Goal: Task Accomplishment & Management: Use online tool/utility

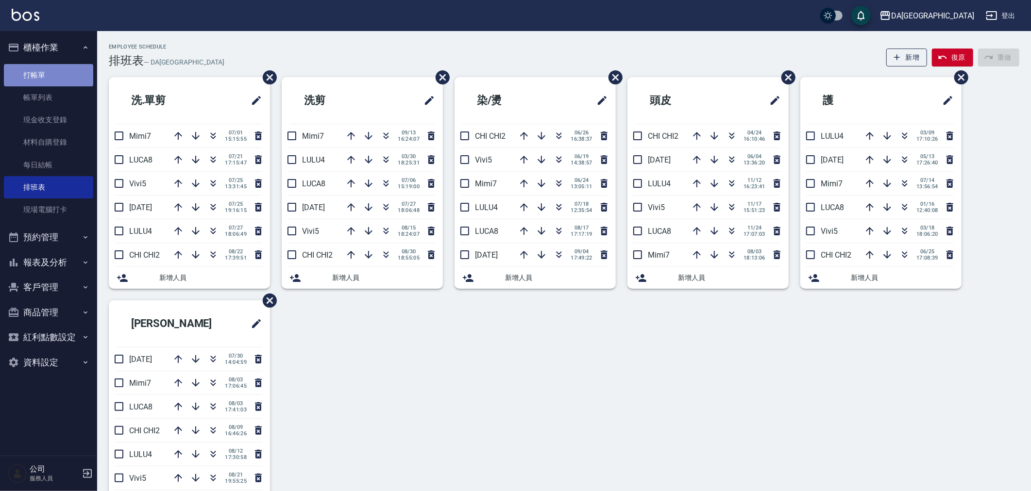
click at [63, 74] on link "打帳單" at bounding box center [48, 75] width 89 height 22
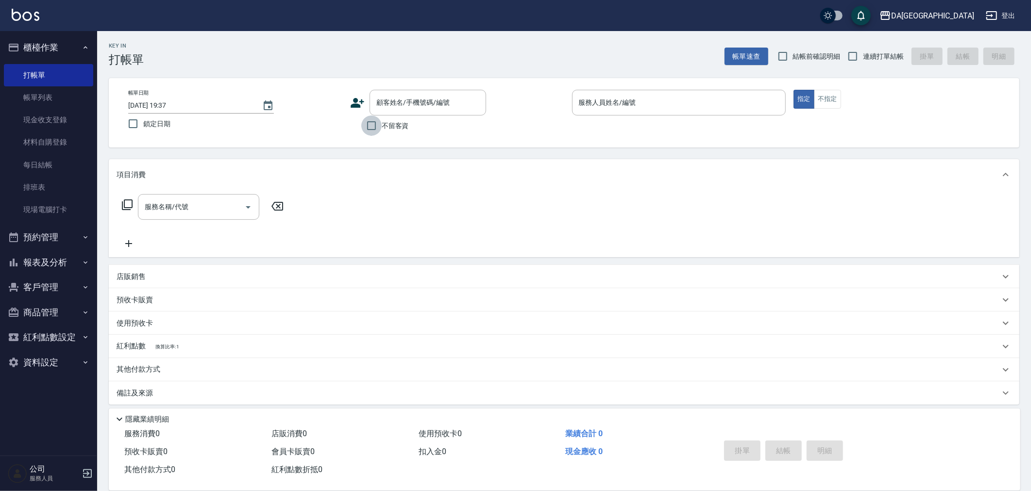
click at [376, 129] on input "不留客資" at bounding box center [371, 126] width 20 height 20
checkbox input "true"
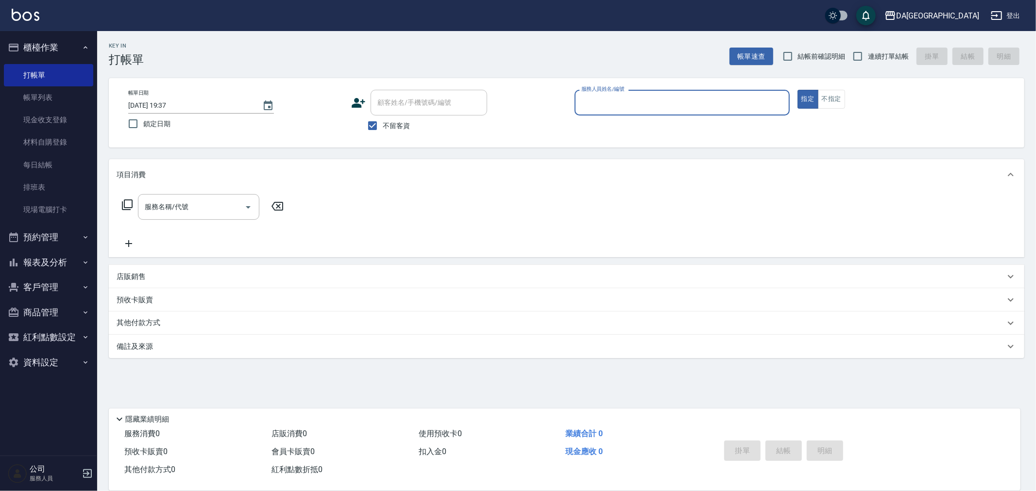
click at [887, 50] on label "連續打單結帳" at bounding box center [877, 56] width 61 height 20
click at [868, 50] on input "連續打單結帳" at bounding box center [857, 56] width 20 height 20
checkbox input "true"
click at [616, 112] on div "服務人員姓名/編號" at bounding box center [681, 103] width 215 height 26
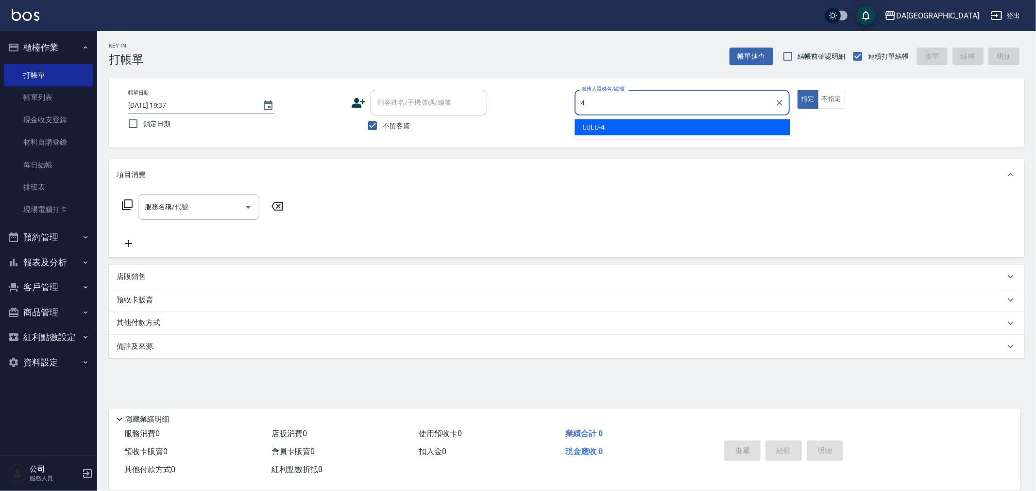
type input "LULU-4"
type button "true"
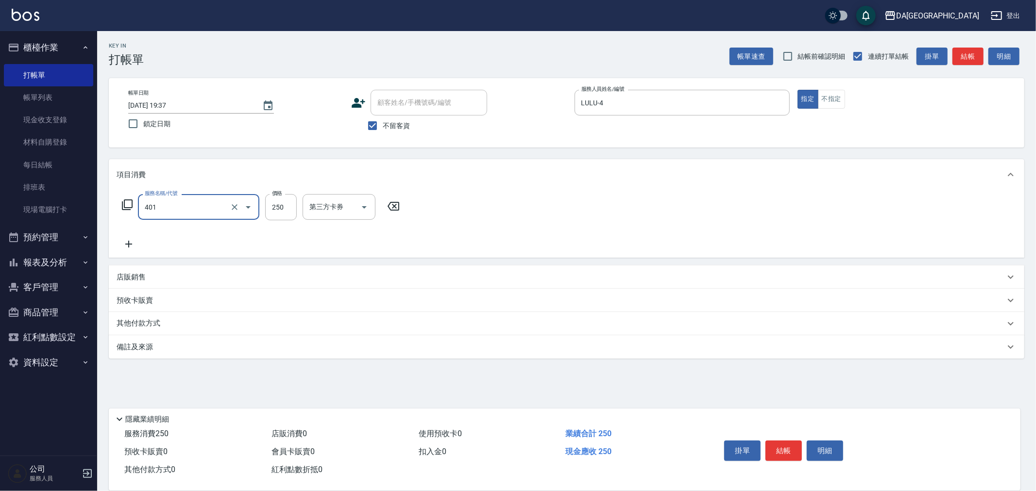
type input "剪髮(401)"
type input "400"
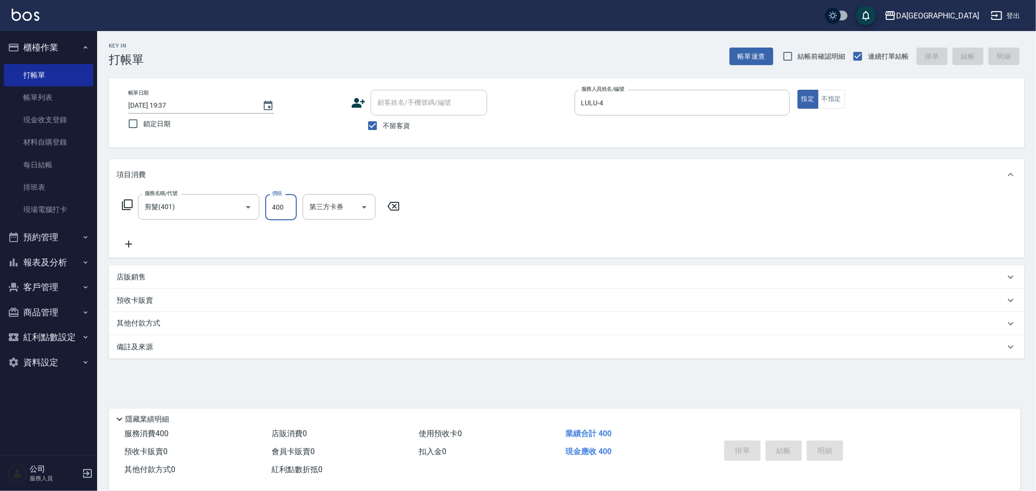
type input "[DATE] 19:38"
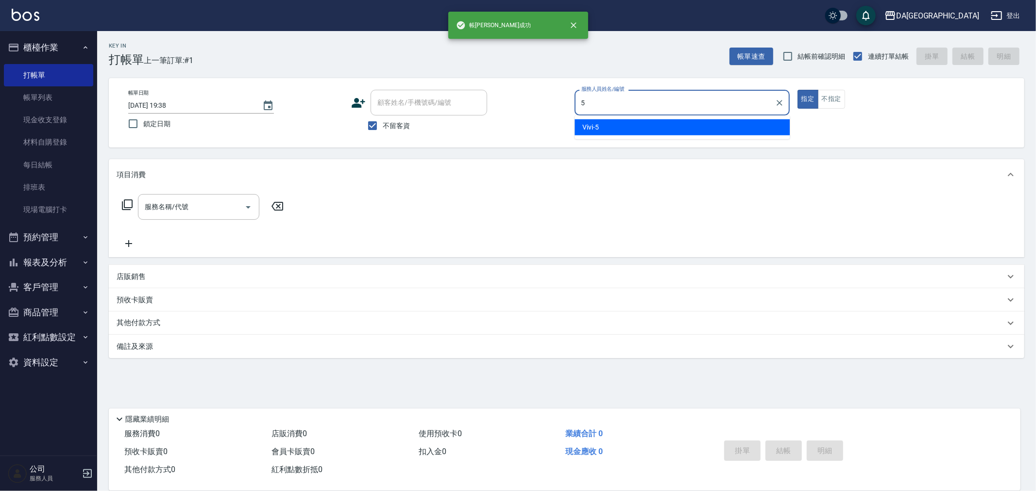
type input "Vivi-5"
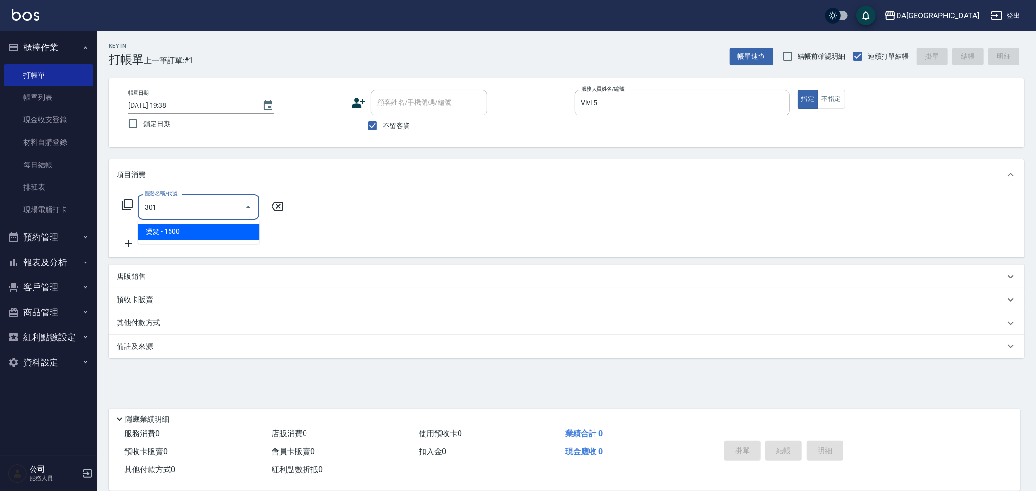
type input "燙髮(301)"
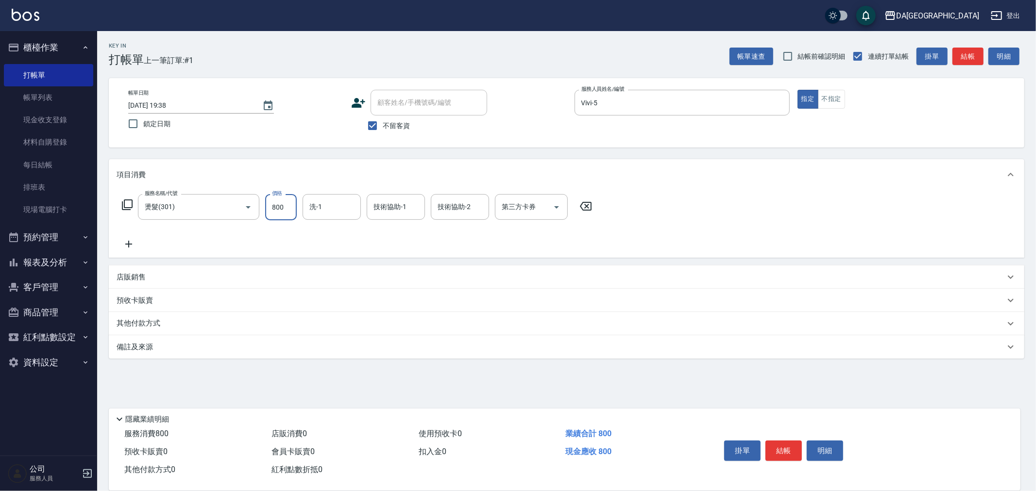
type input "800"
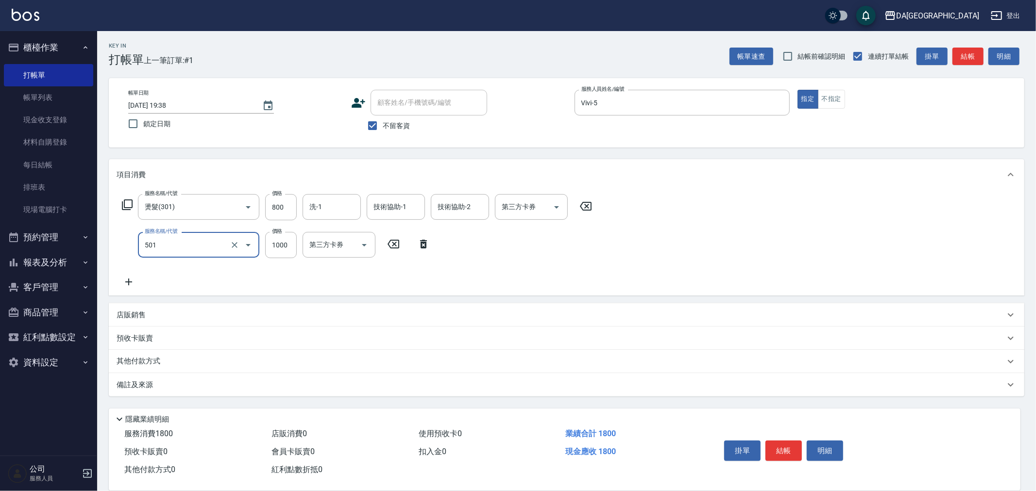
type input "染髮(501)"
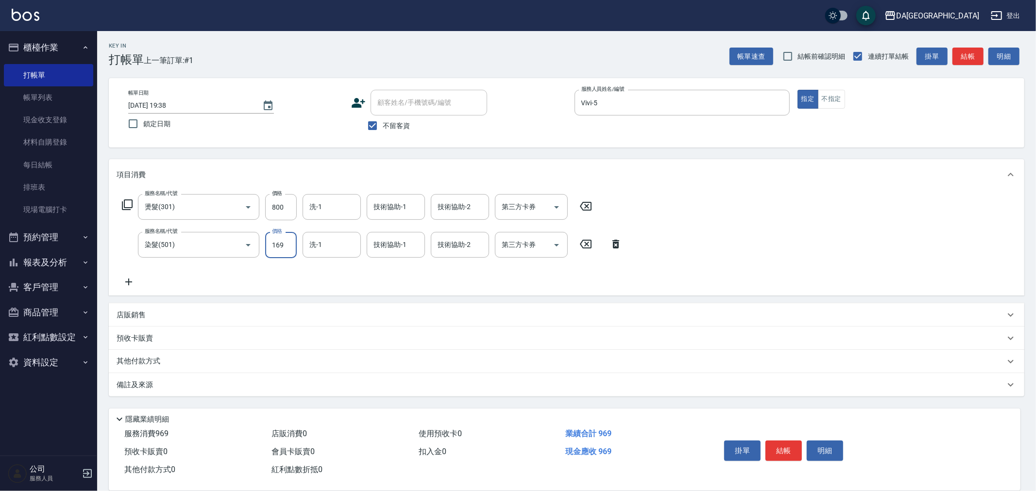
type input "1690"
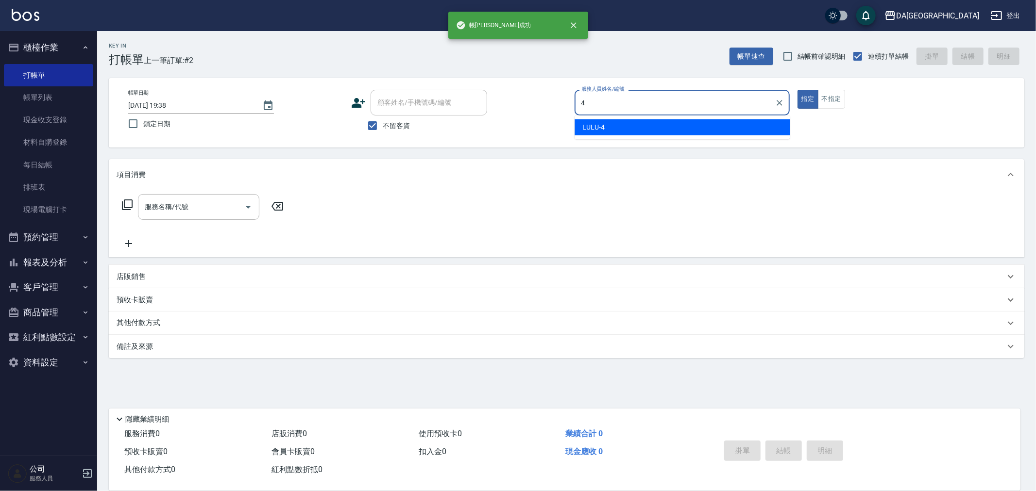
type input "LULU-4"
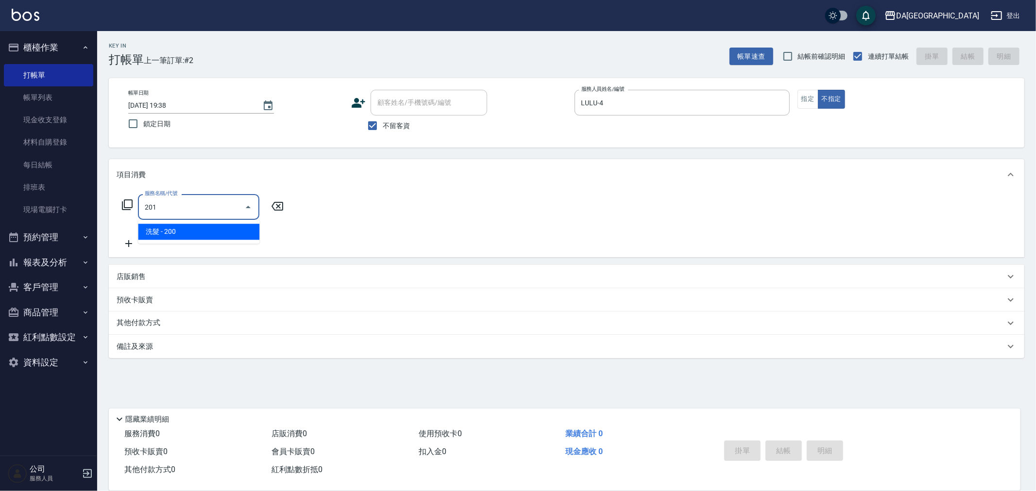
type input "洗髮(201)"
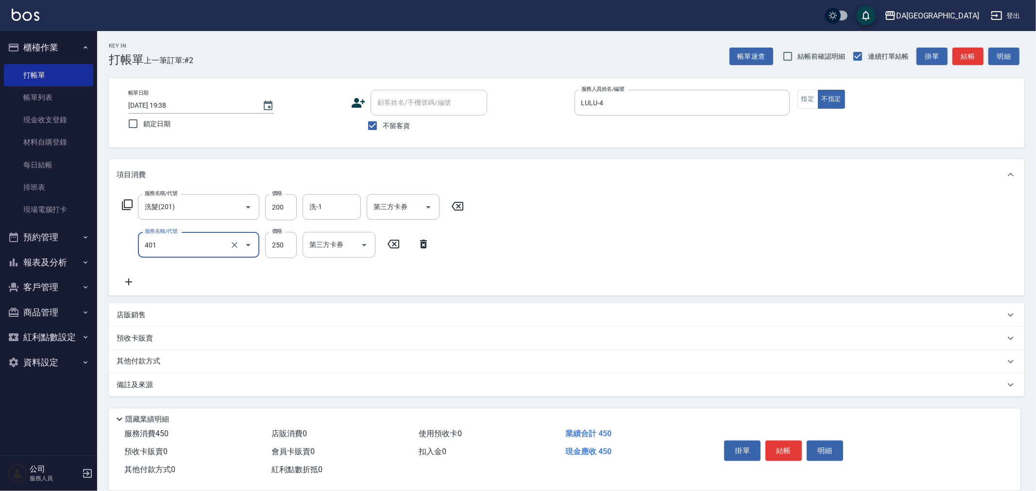
type input "剪髮(401)"
type input "400"
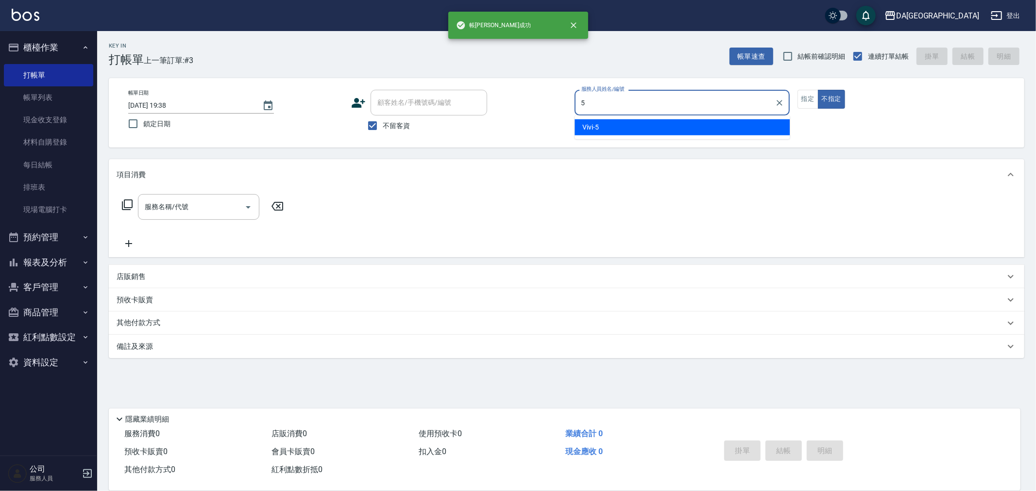
type input "Vivi-5"
type button "false"
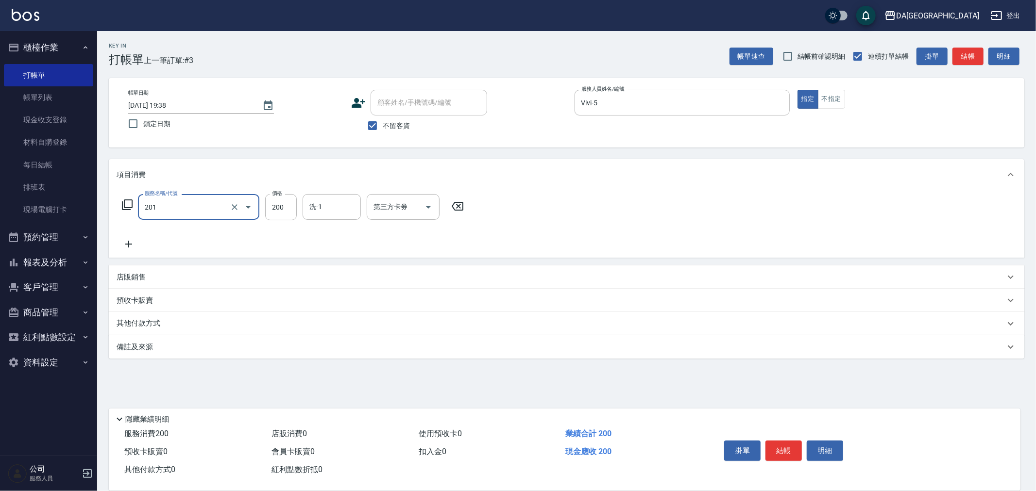
type input "洗髮(201)"
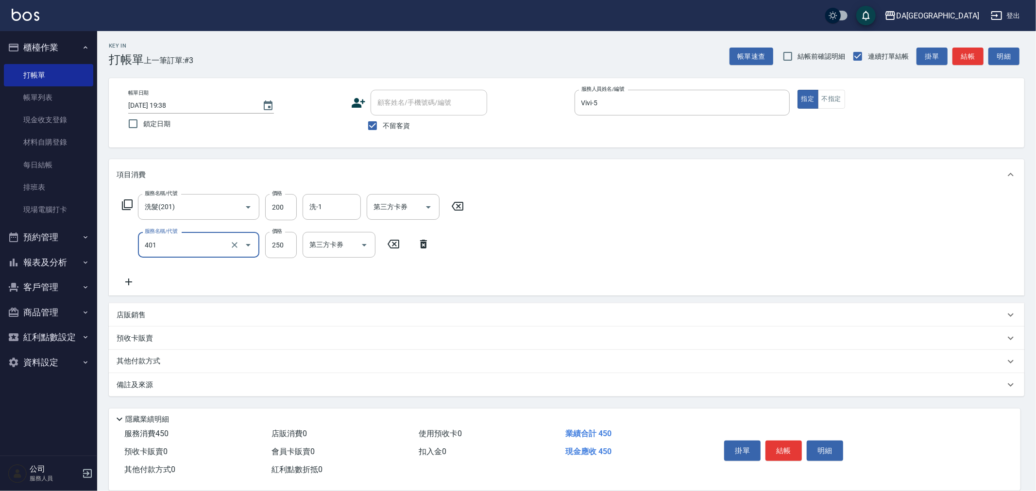
type input "剪髮(401)"
type input "400"
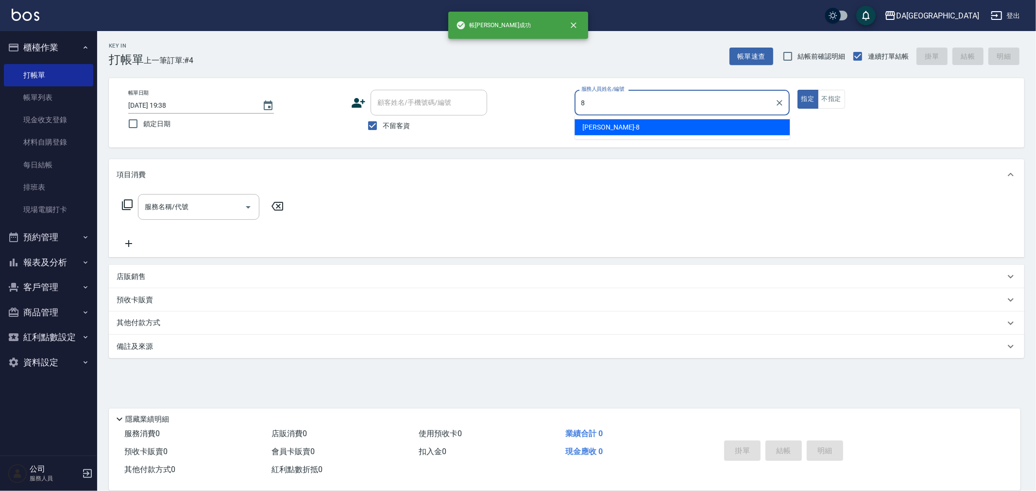
type input "[PERSON_NAME]-8"
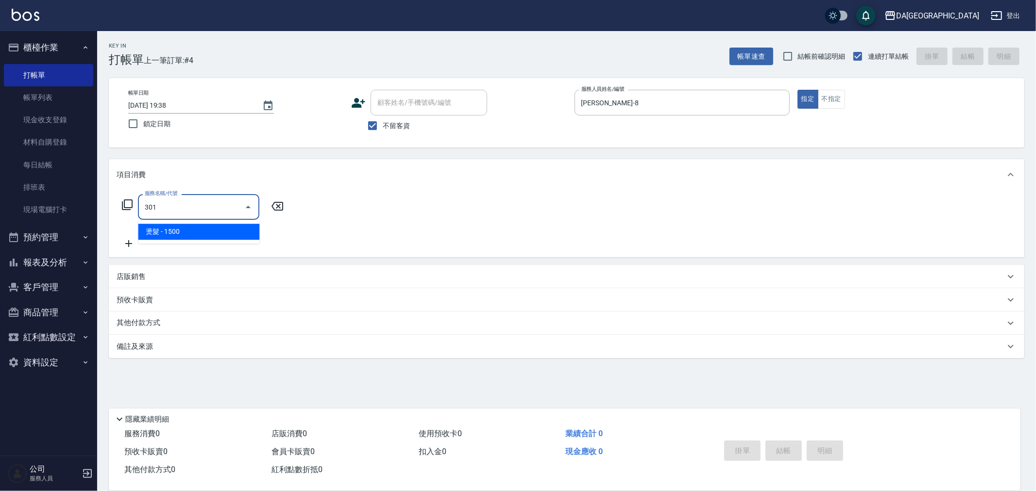
type input "燙髮(301)"
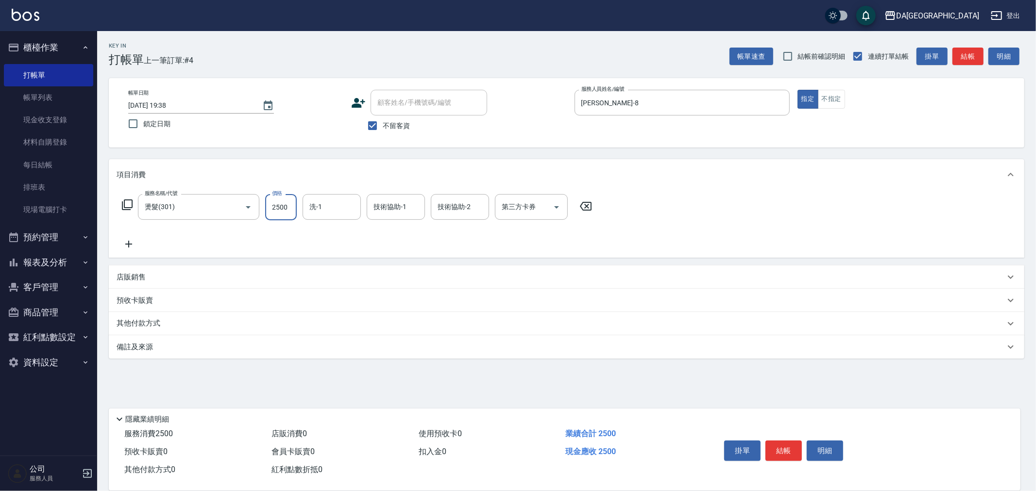
type input "2500"
click at [142, 326] on p "其他付款方式" at bounding box center [141, 324] width 49 height 11
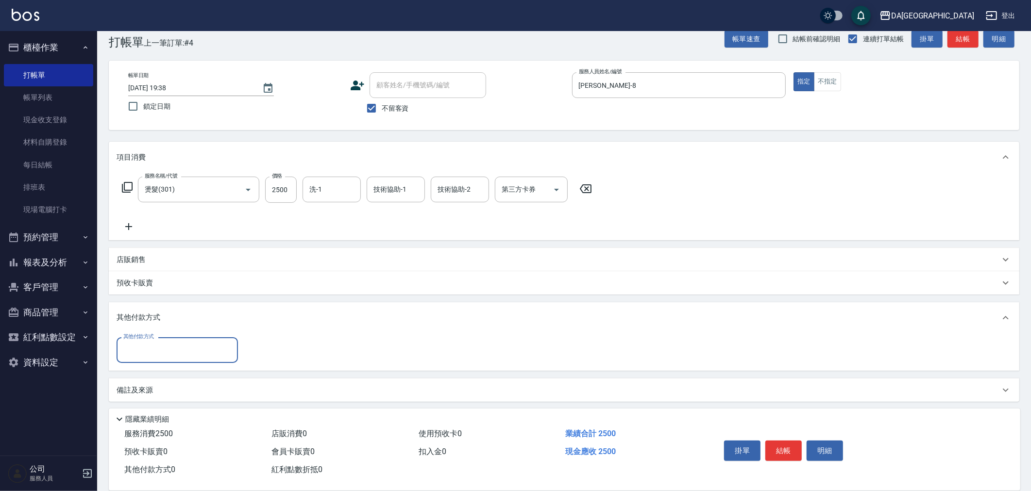
scroll to position [19, 0]
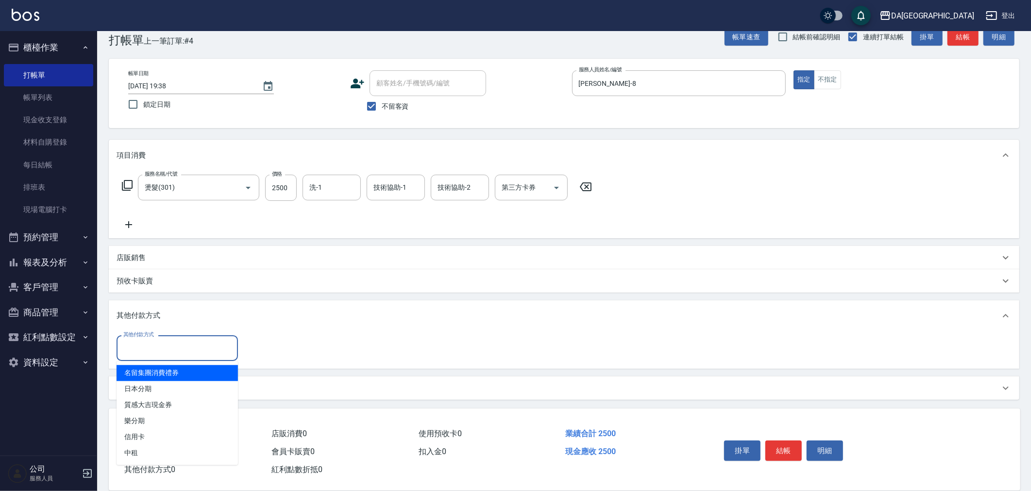
click at [138, 342] on input "其他付款方式" at bounding box center [177, 348] width 113 height 17
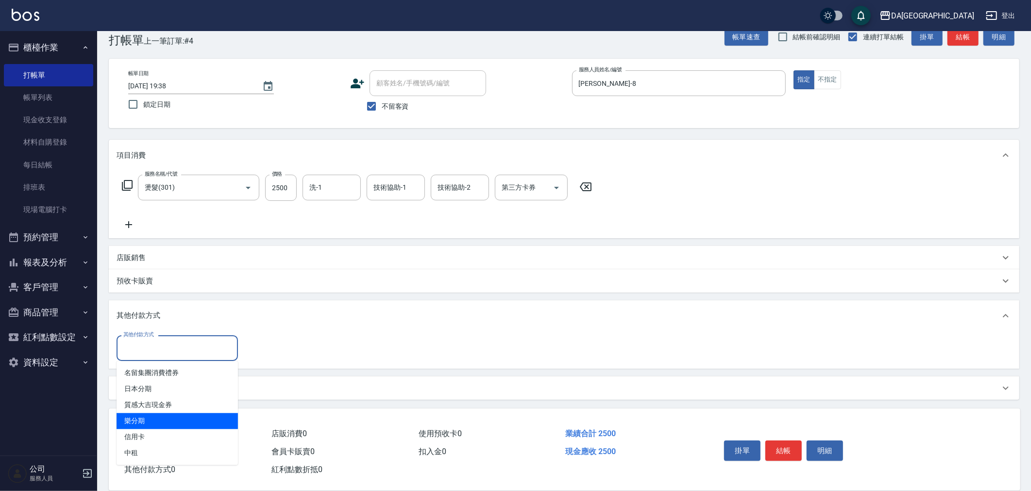
click at [151, 430] on span "信用卡" at bounding box center [177, 437] width 121 height 16
type input "信用卡"
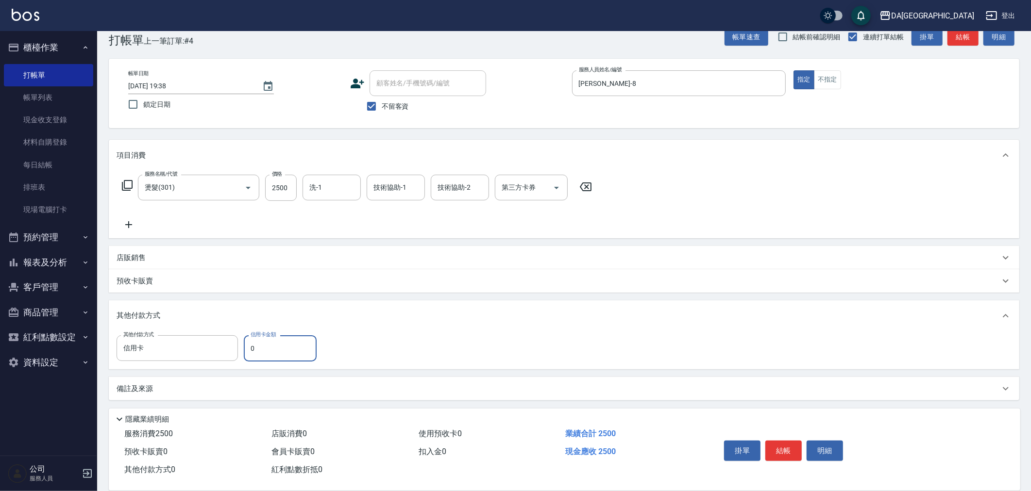
drag, startPoint x: 261, startPoint y: 347, endPoint x: 90, endPoint y: 364, distance: 172.2
click at [94, 360] on div "DA蘆洲 登出 櫃檯作業 打帳單 帳單列表 現金收支登錄 材料自購登錄 每日結帳 排班表 現場電腦打卡 預約管理 預約管理 單日預約紀錄 單週預約紀錄 報表及…" at bounding box center [515, 237] width 1031 height 512
type input "2500"
click at [792, 445] on button "結帳" at bounding box center [783, 451] width 36 height 20
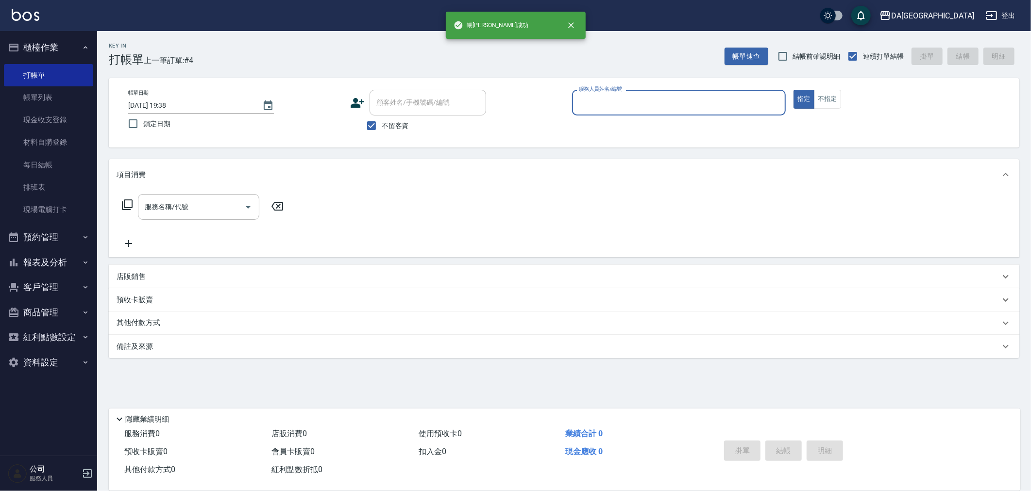
scroll to position [0, 0]
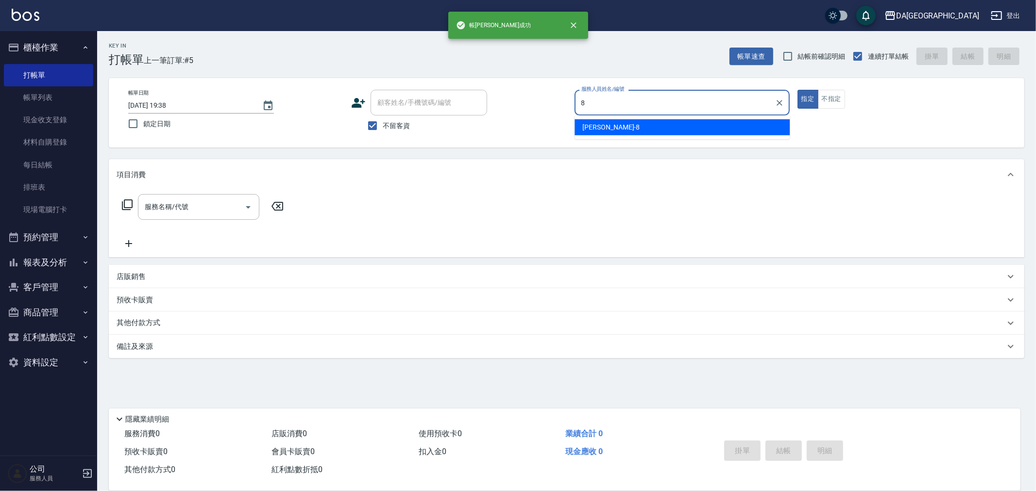
type input "[PERSON_NAME]-8"
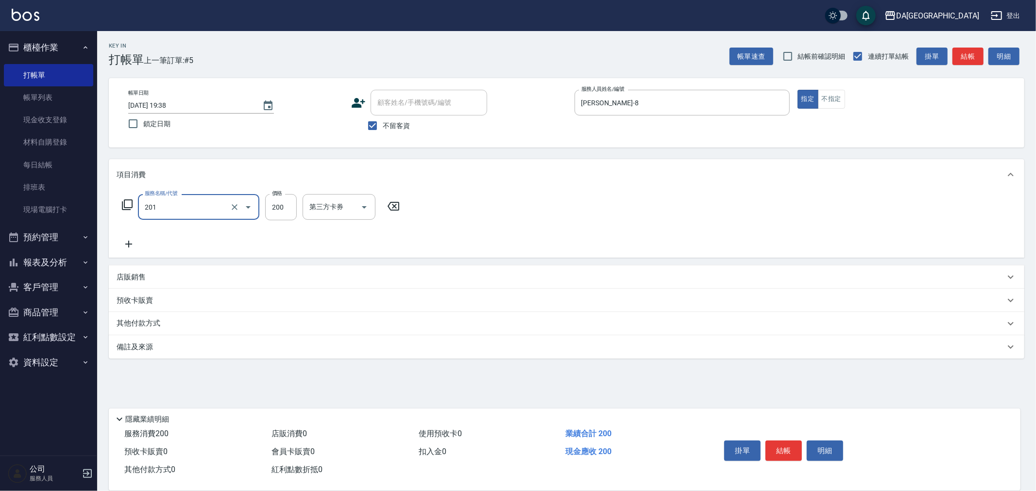
type input "洗髮(201)"
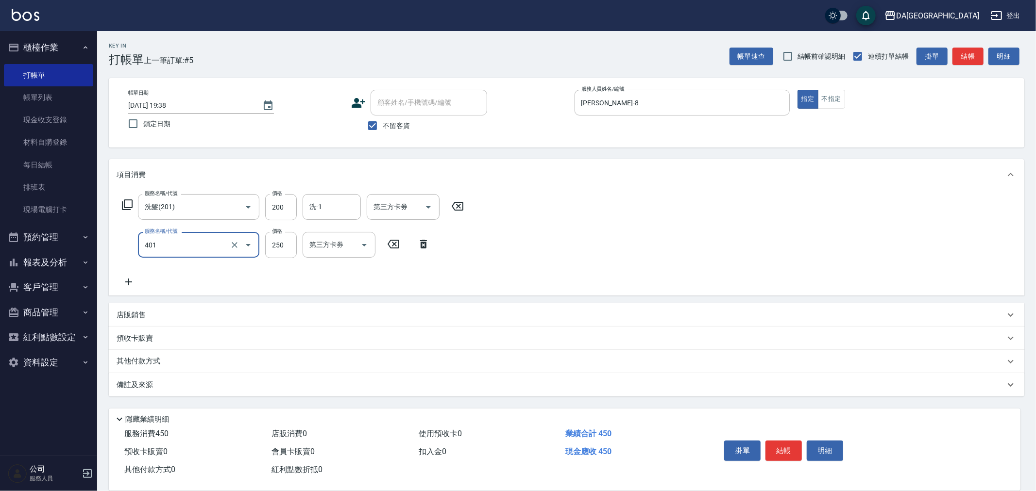
type input "剪髮(401)"
type input "400"
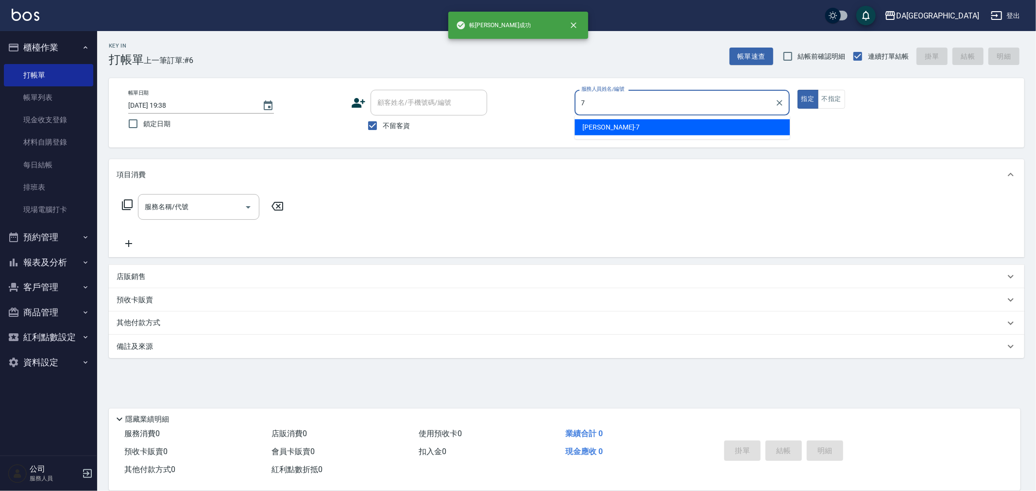
type input "Mimi-7"
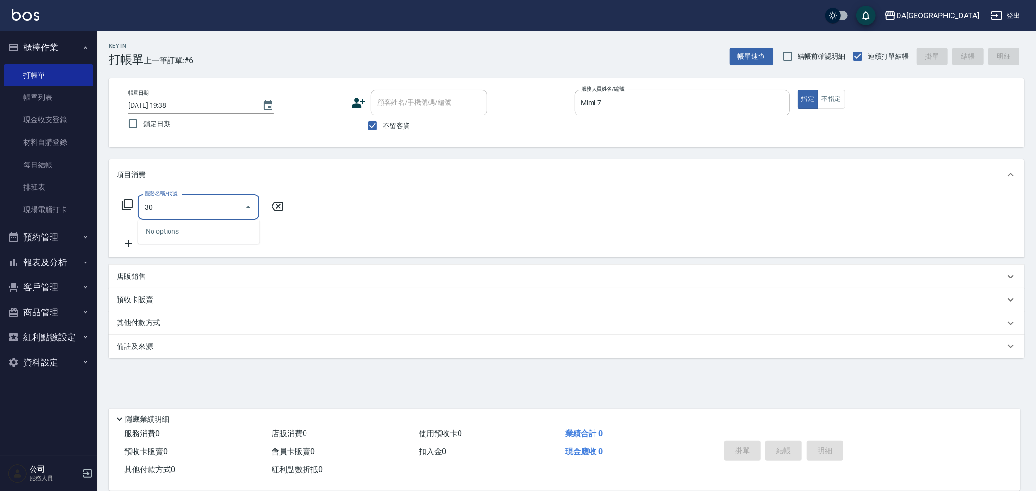
type input "301"
type input "燙髮(301)"
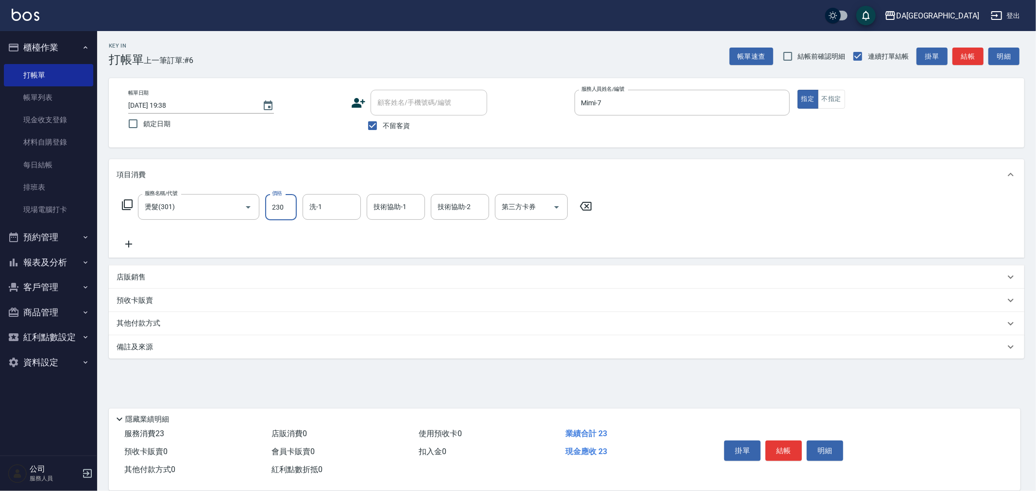
type input "2300"
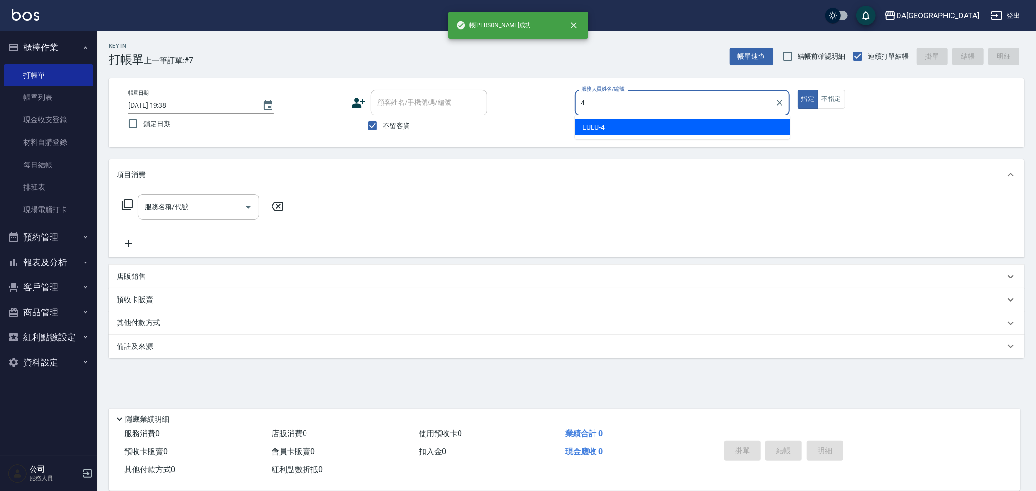
type input "LULU-4"
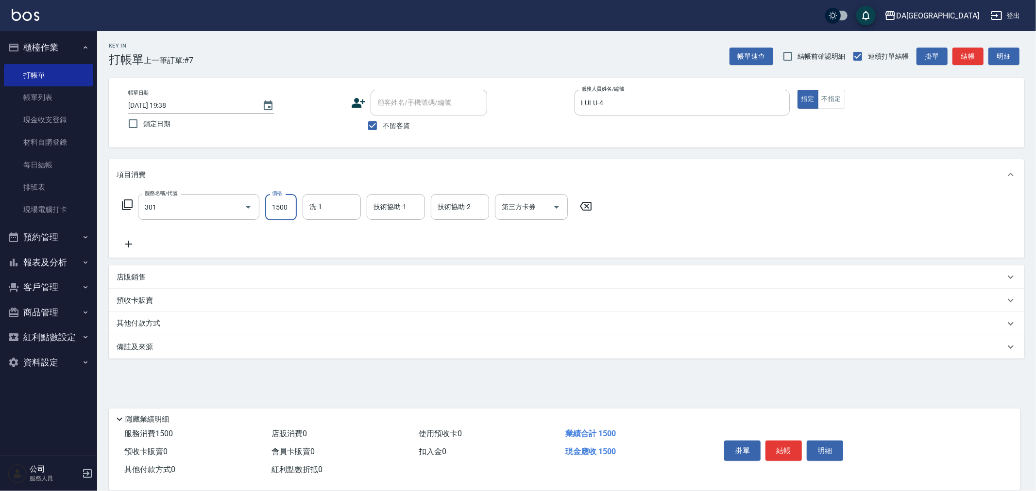
type input "燙髮(301)"
type input "1500"
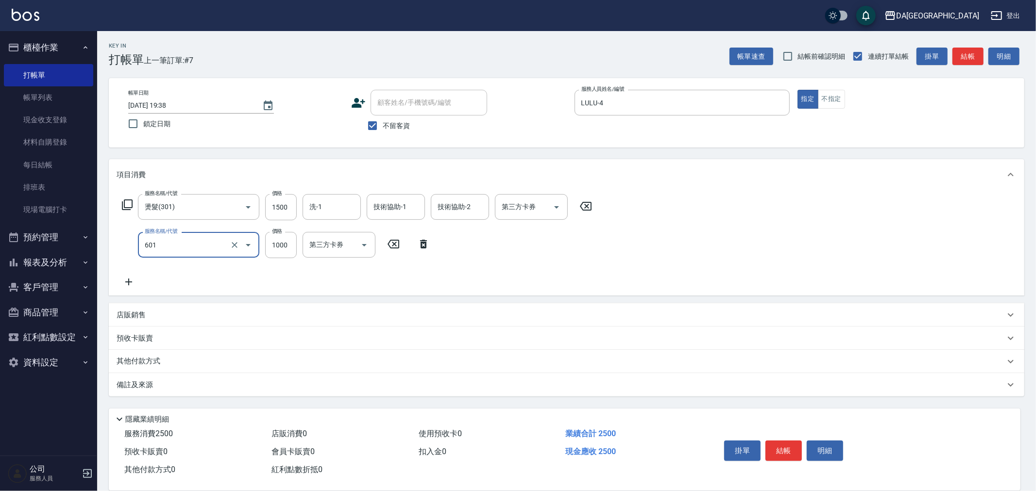
type input "自備護髮(1000上)(601)"
type input "1600"
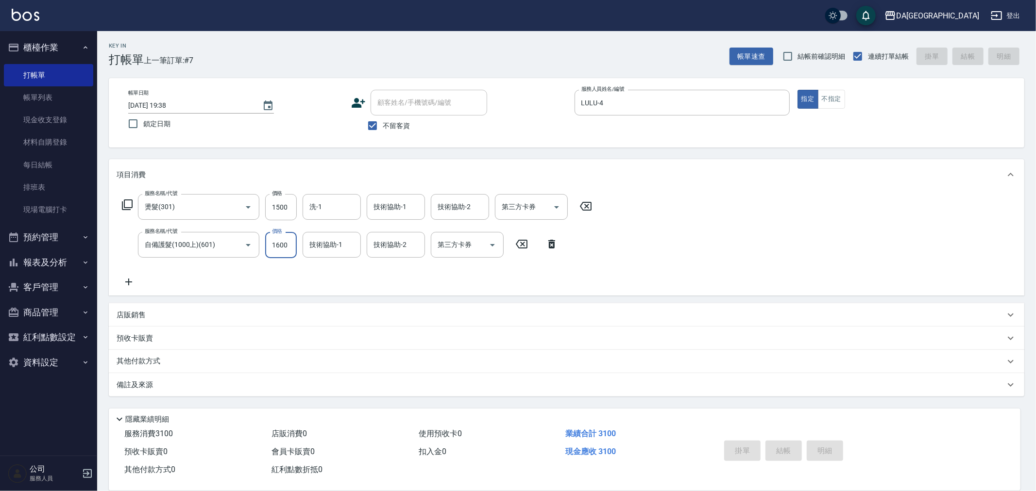
type input "[DATE] 19:39"
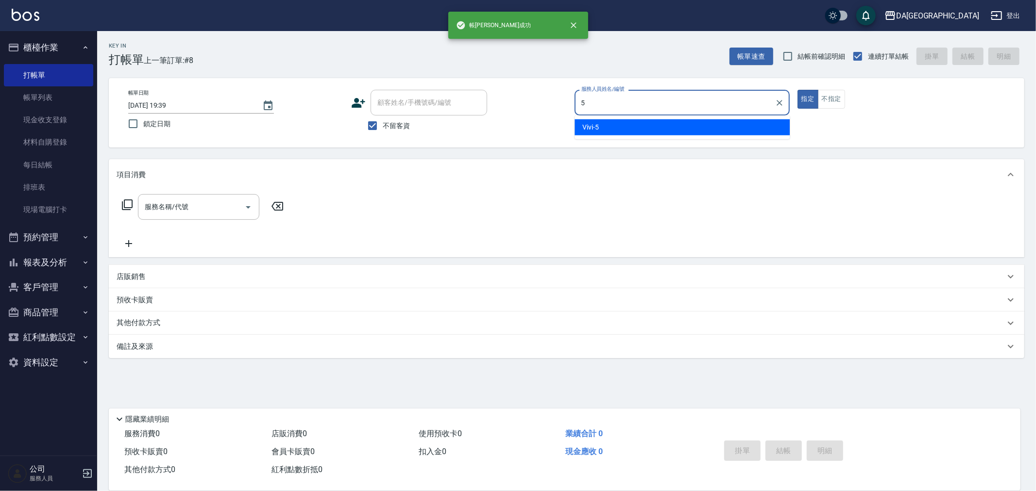
type input "Vivi-5"
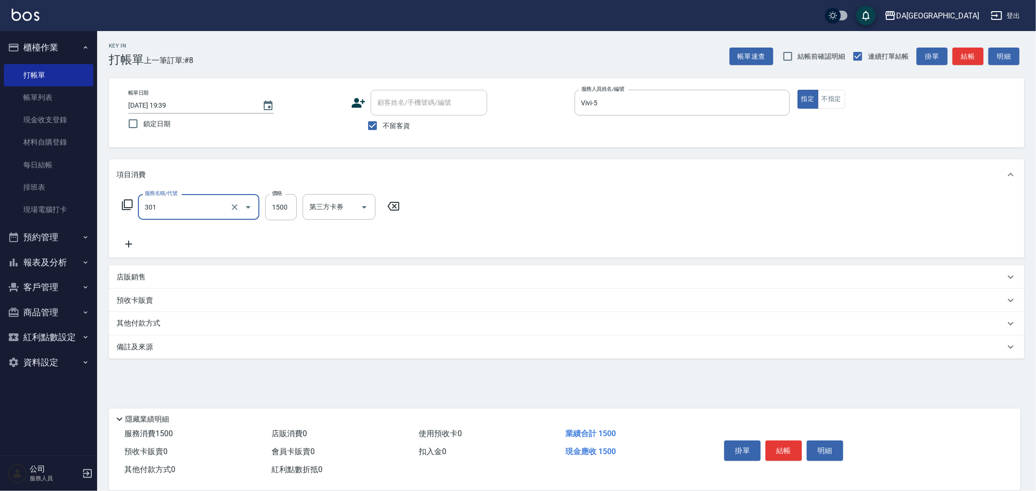
type input "燙髮(301)"
type input "1990"
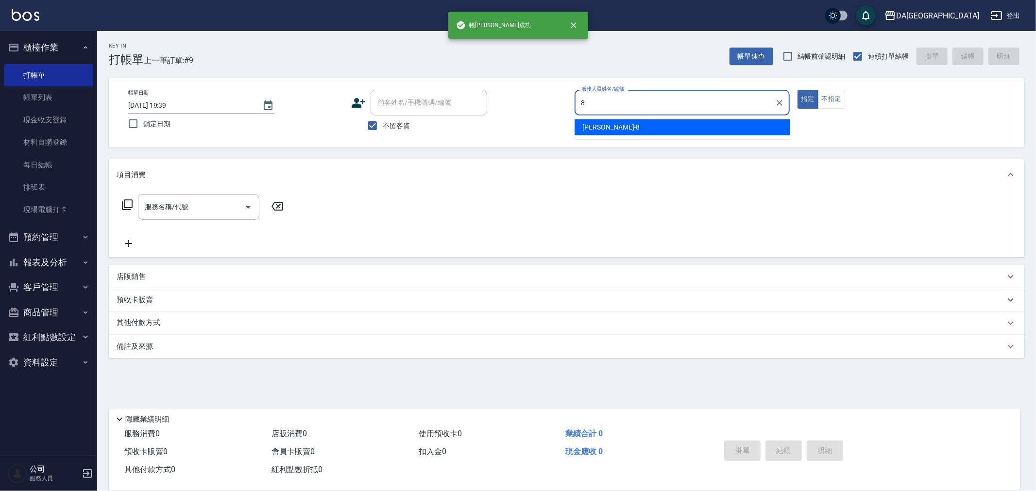
type input "[PERSON_NAME]-8"
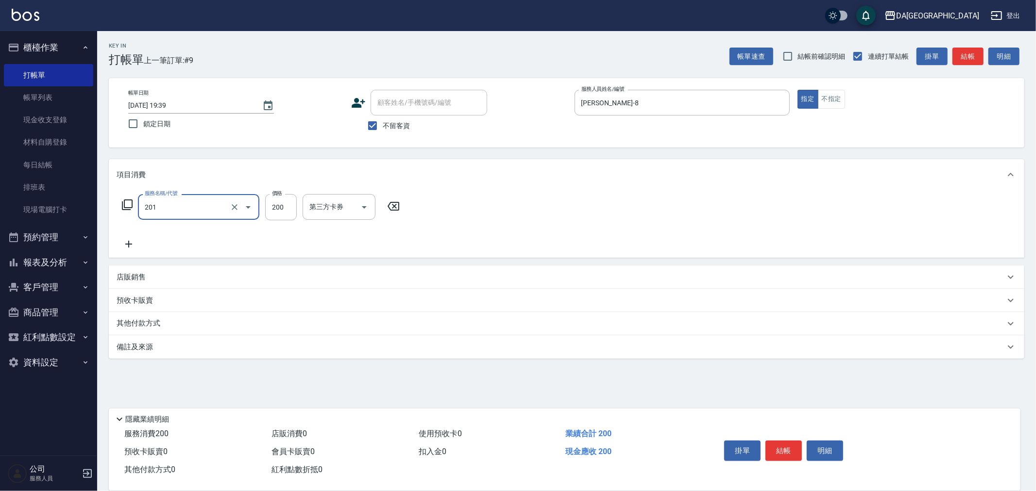
type input "洗髮(201)"
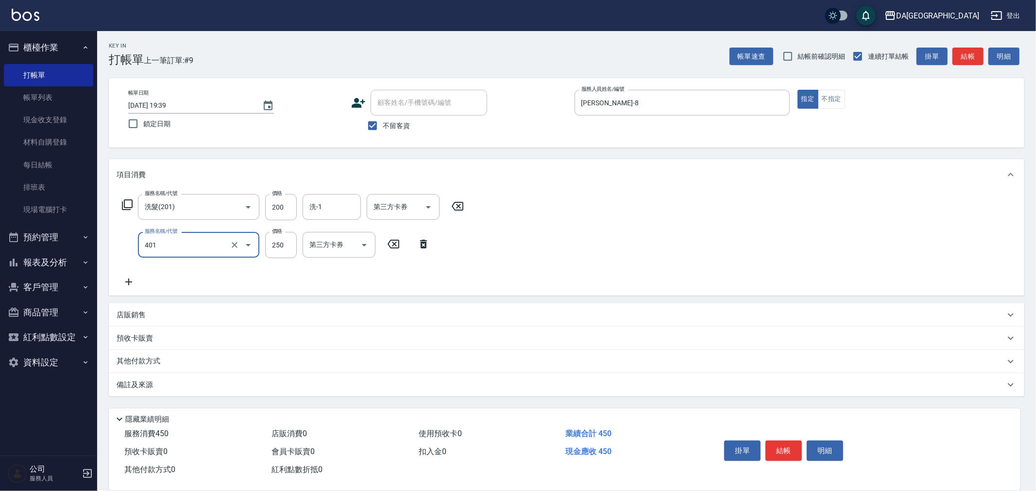
type input "剪髮(401)"
type input "400"
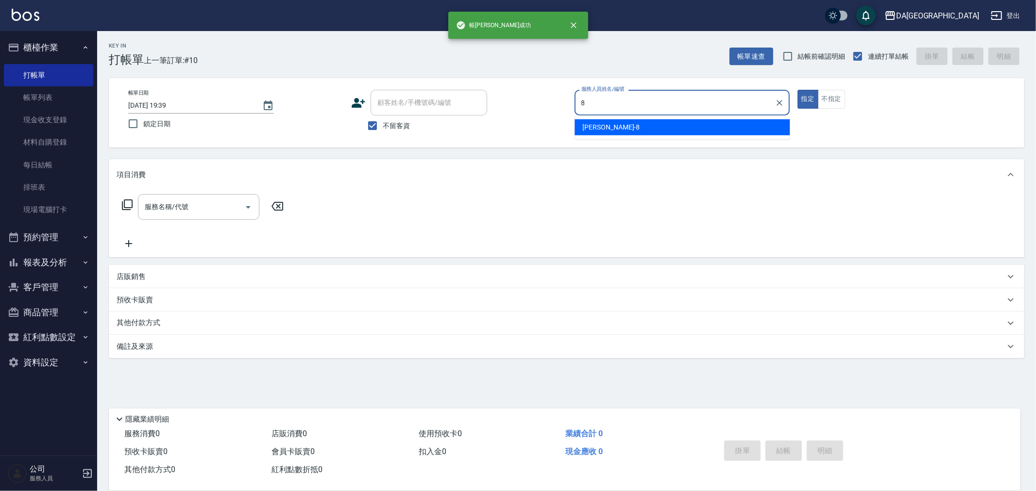
type input "[PERSON_NAME]-8"
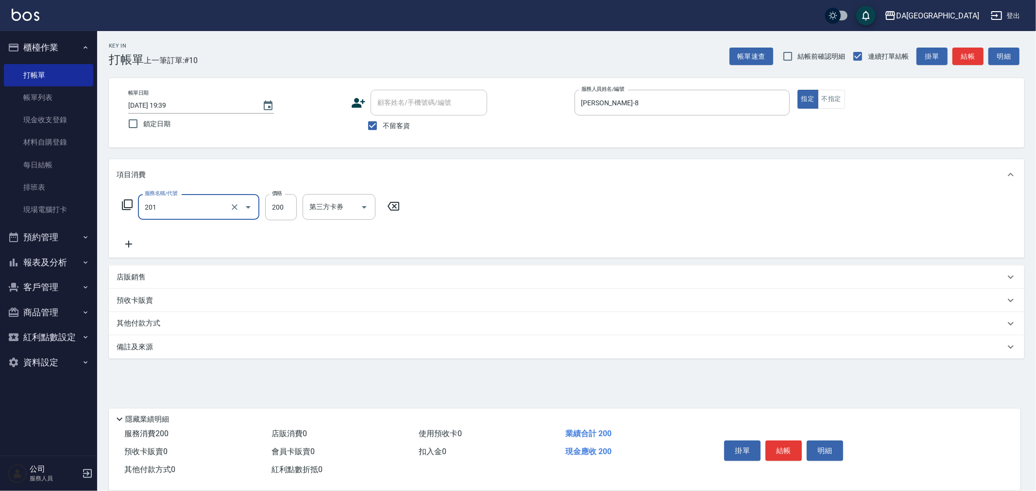
type input "洗髮(201)"
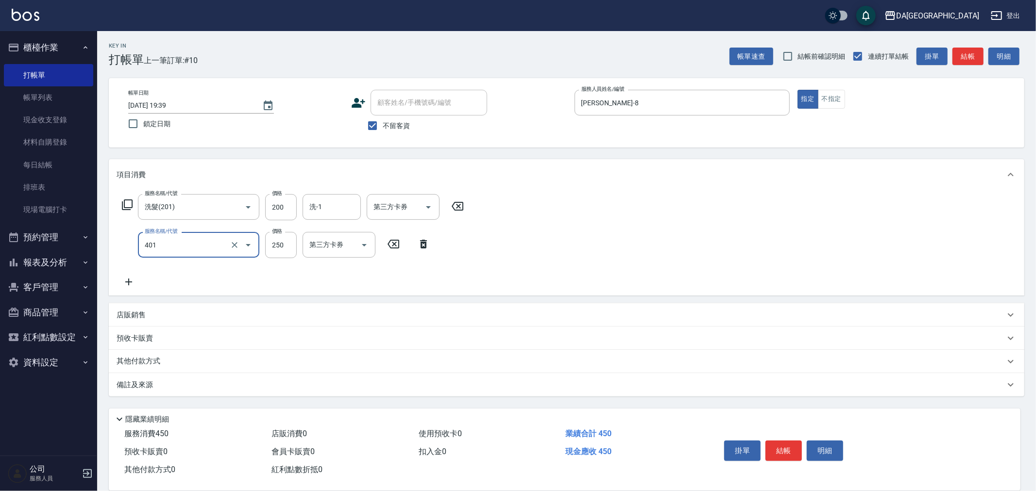
type input "剪髮(401)"
type input "400"
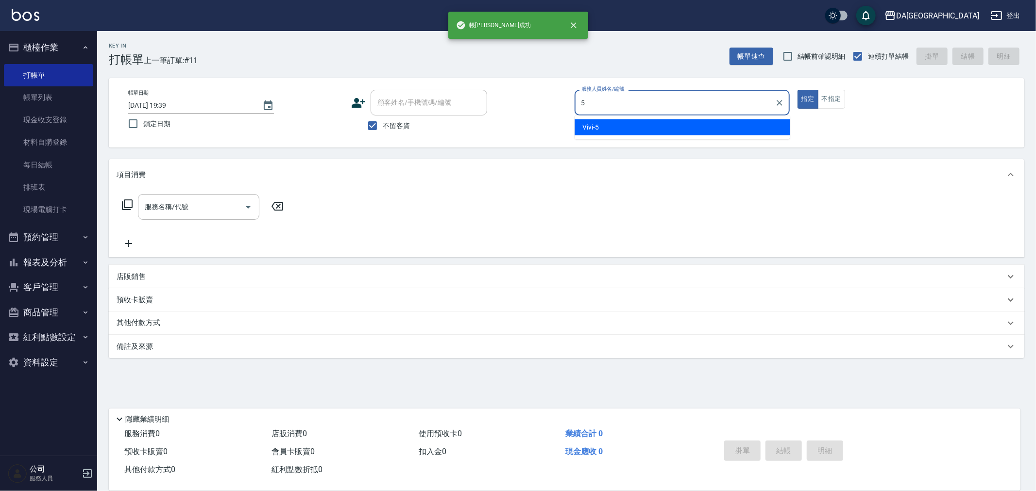
type input "Vivi-5"
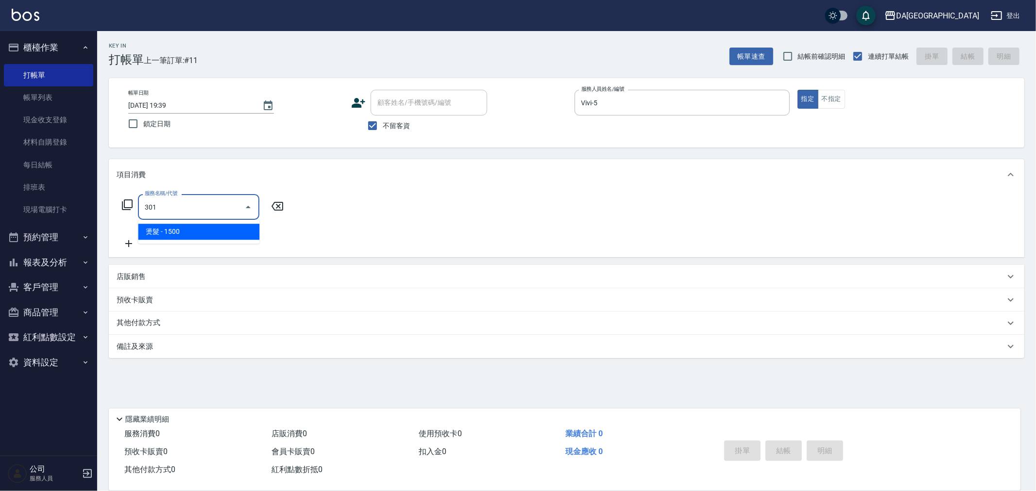
type input "燙髮(301)"
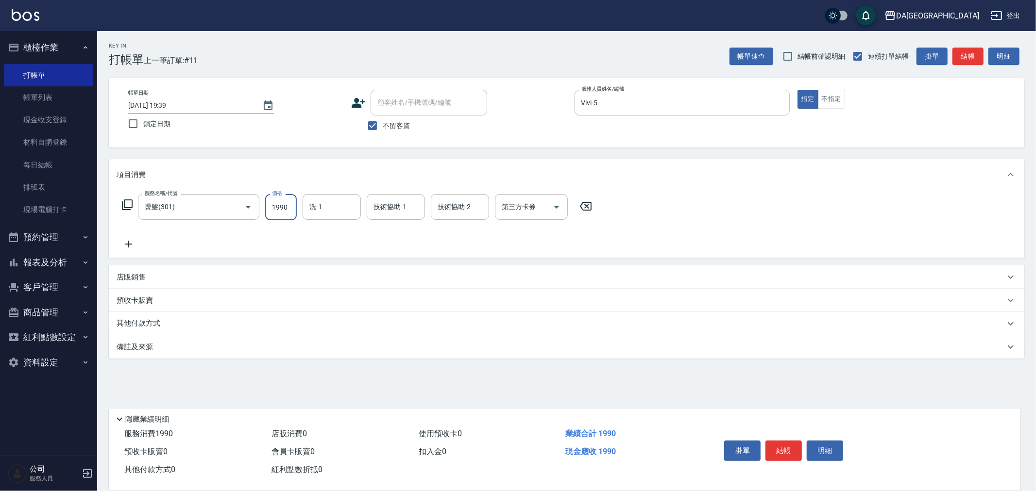
type input "1990"
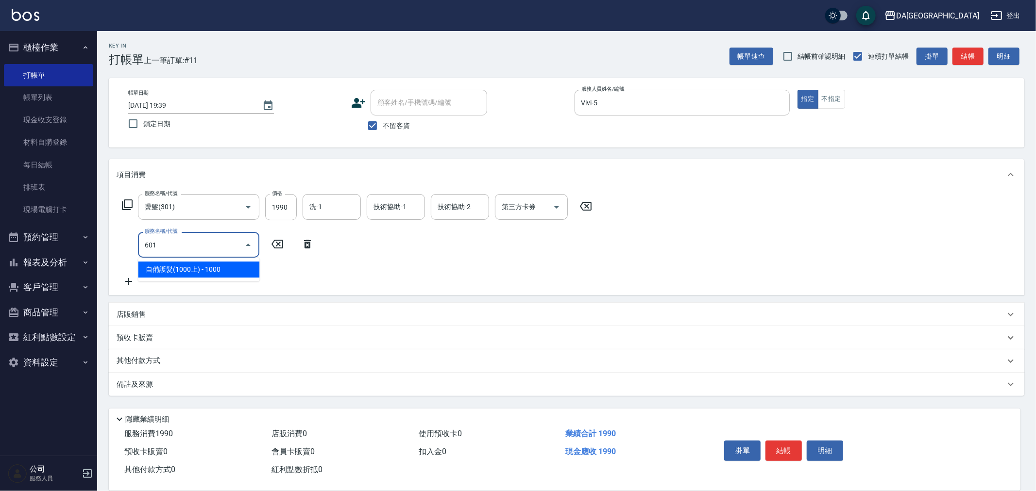
type input "自備護髮(1000上)(601)"
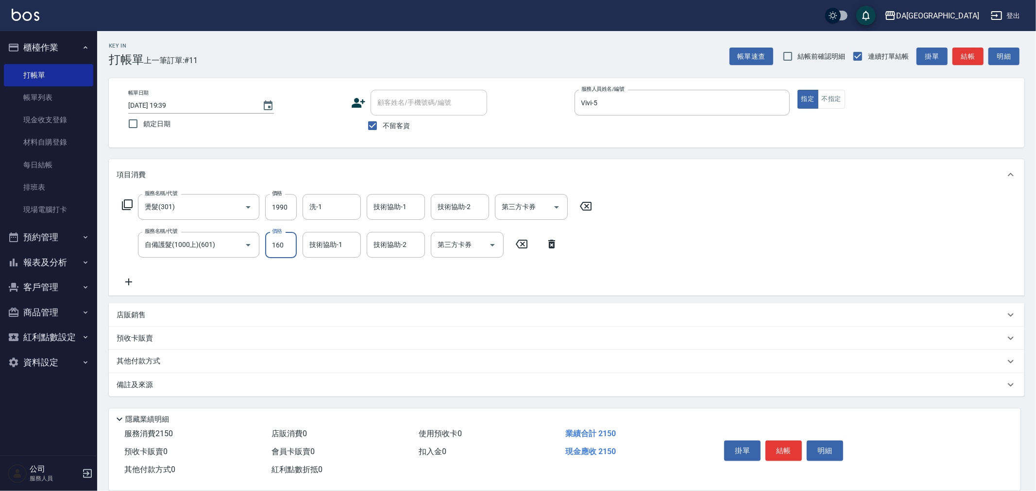
type input "1600"
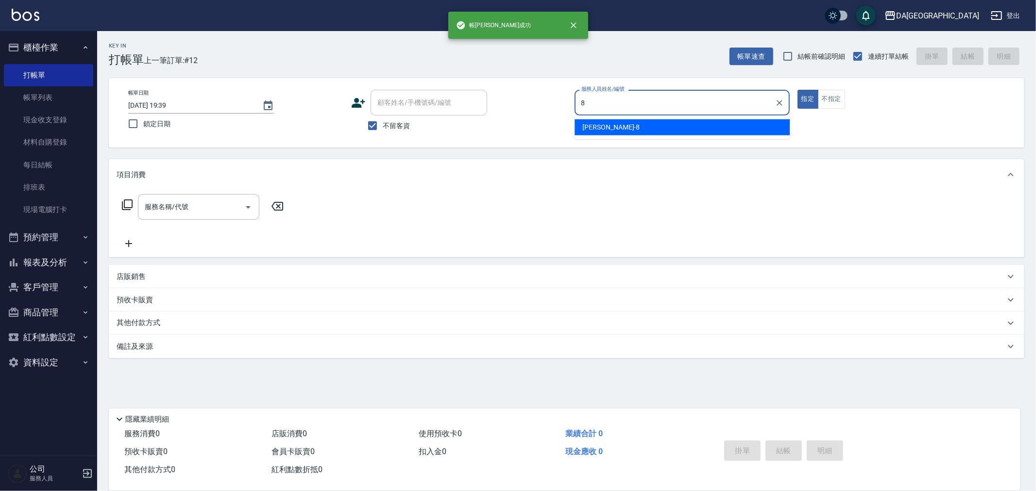
type input "[PERSON_NAME]-8"
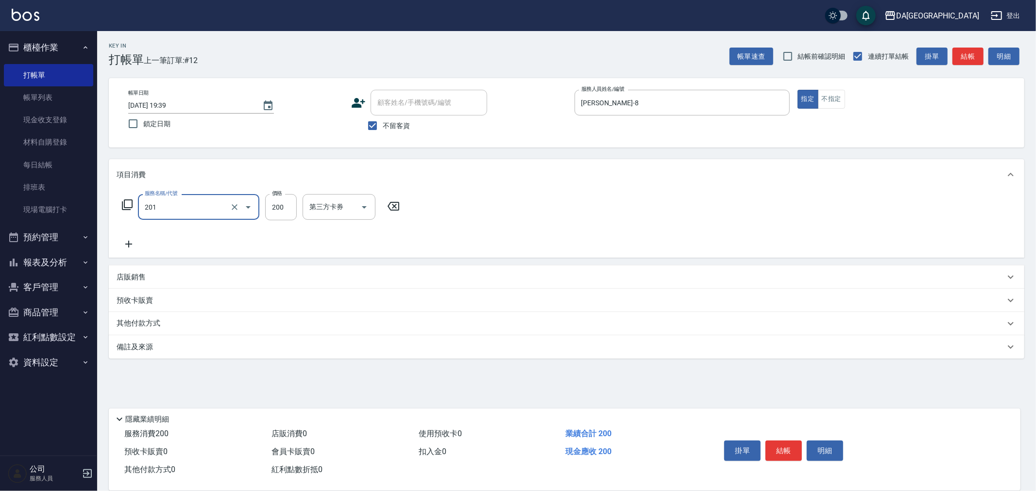
type input "洗髮(201)"
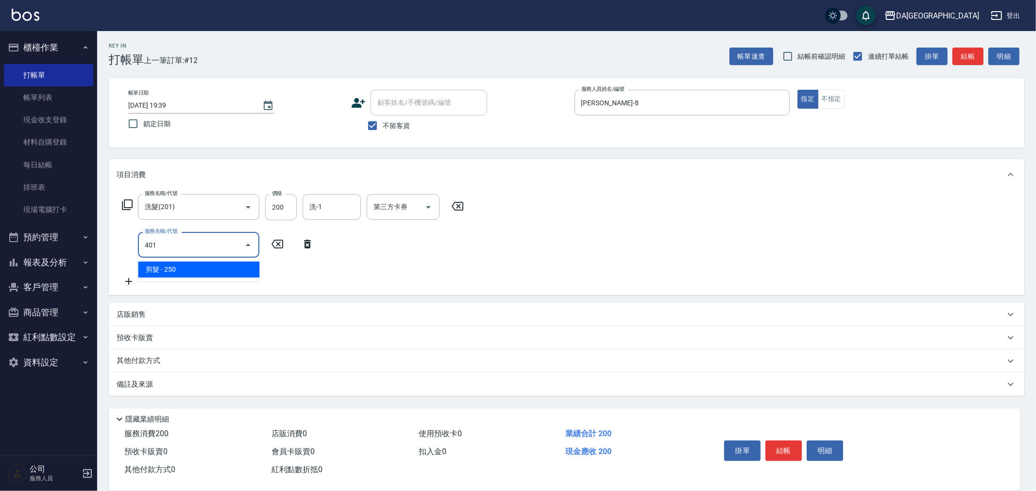
type input "剪髮(401)"
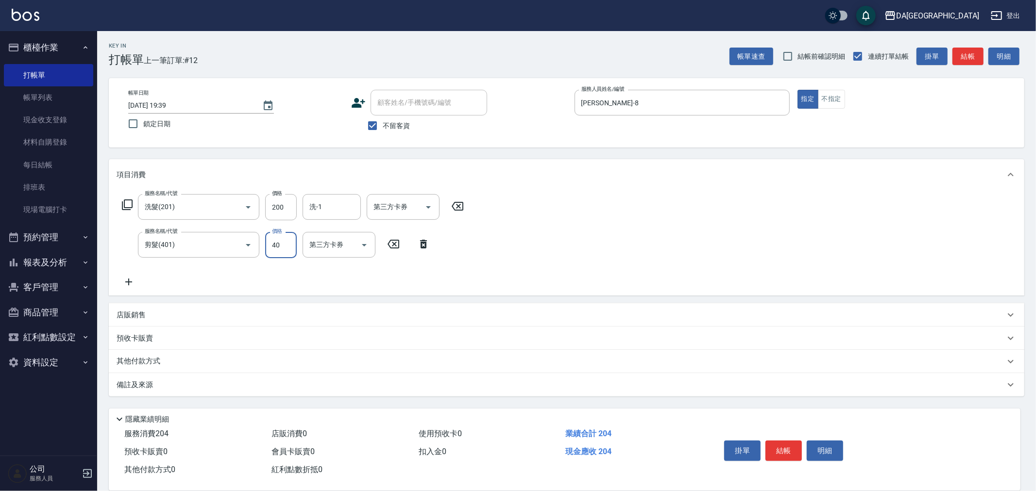
type input "400"
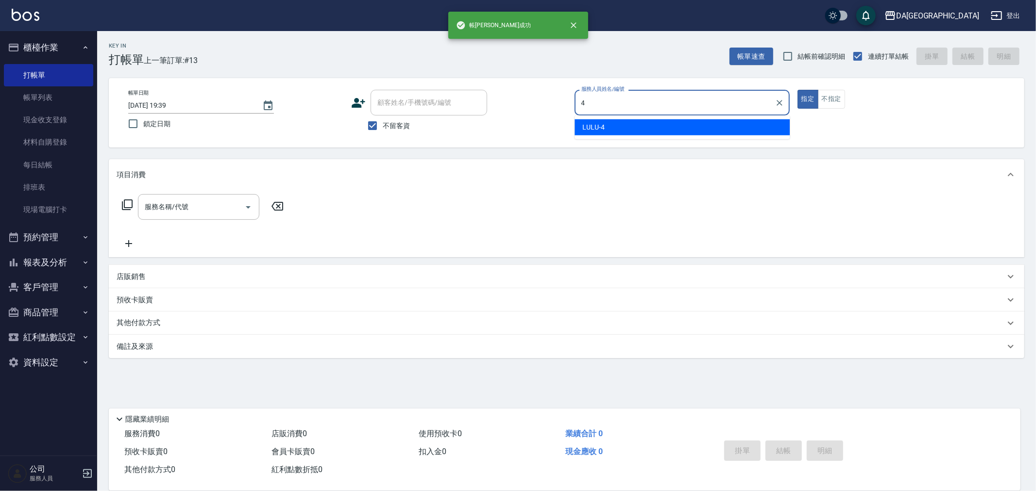
type input "LULU-4"
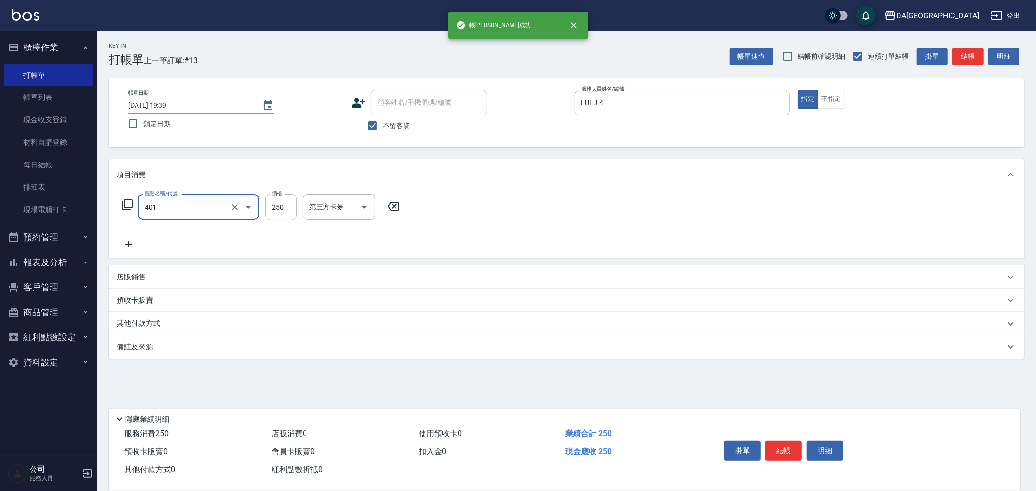
type input "剪髮(401)"
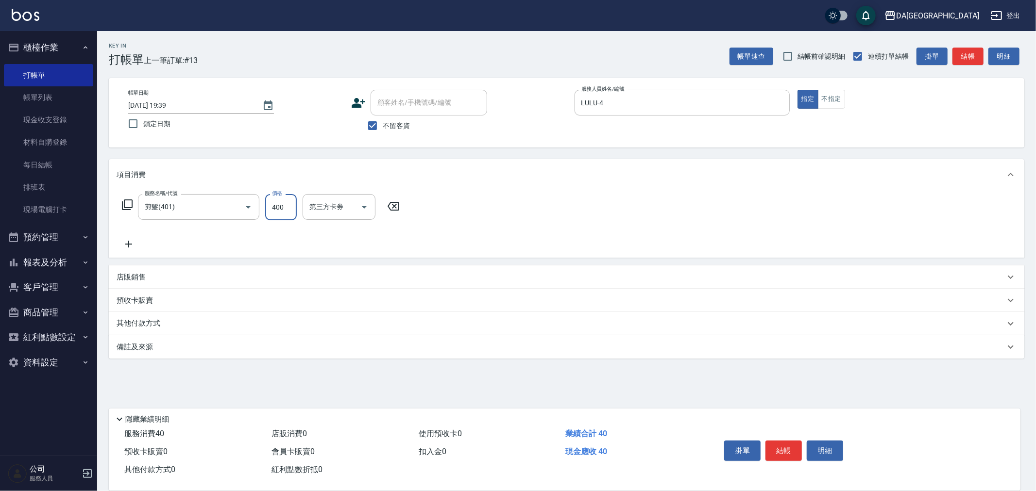
type input "400"
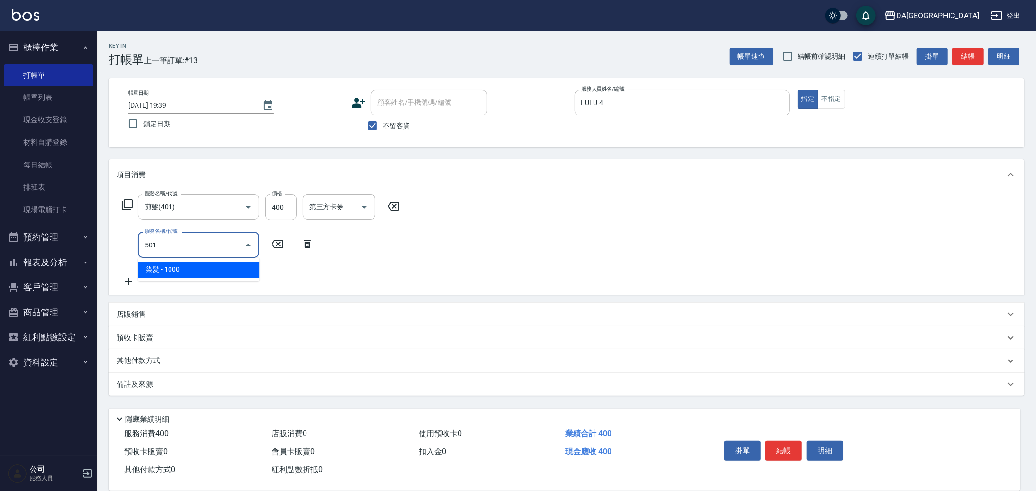
type input "染髮(501)"
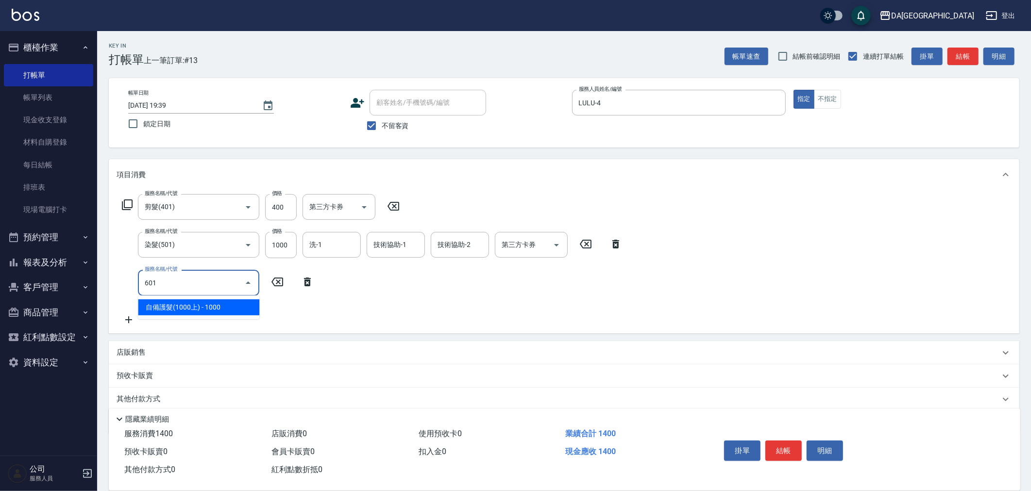
type input "自備護髮(1000上)(601)"
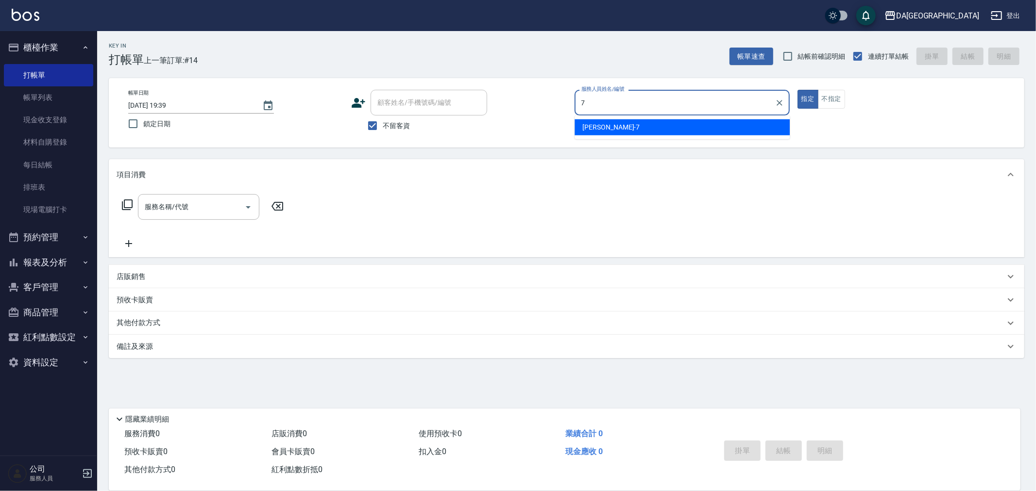
type input "Mimi-7"
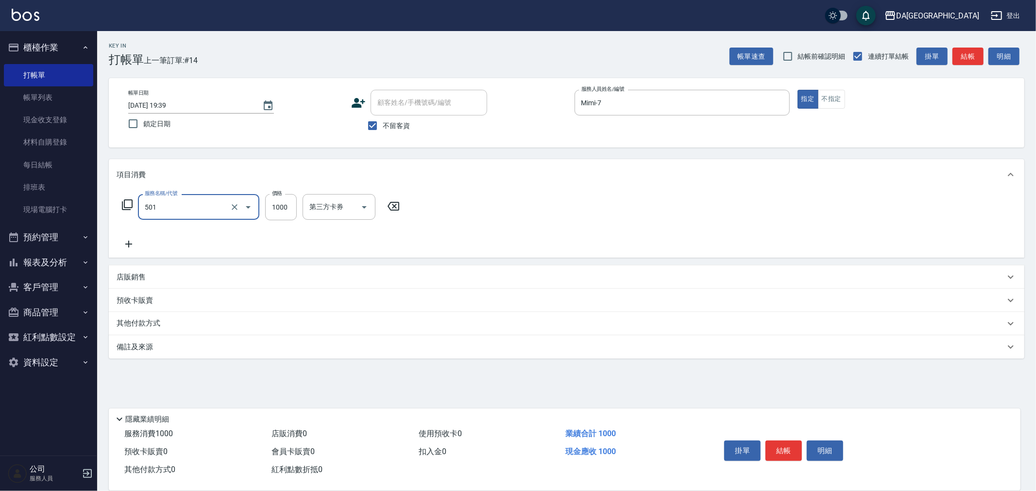
type input "染髮(501)"
type input "1699"
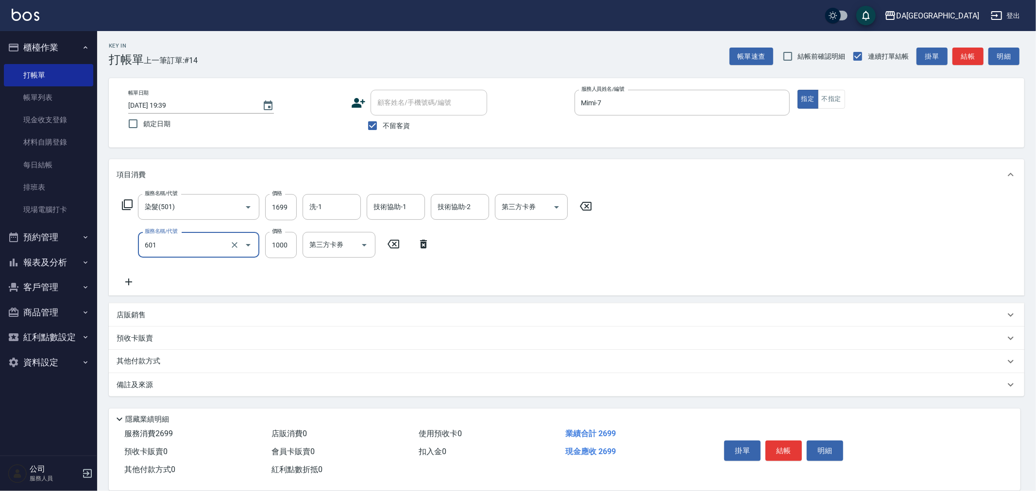
type input "自備護髮(1000上)(601)"
type input "1300"
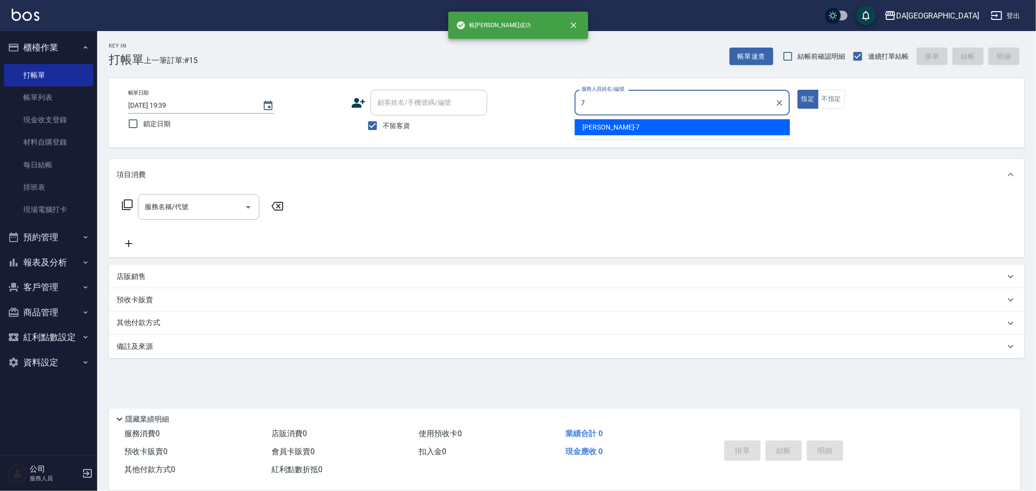
type input "Mimi-7"
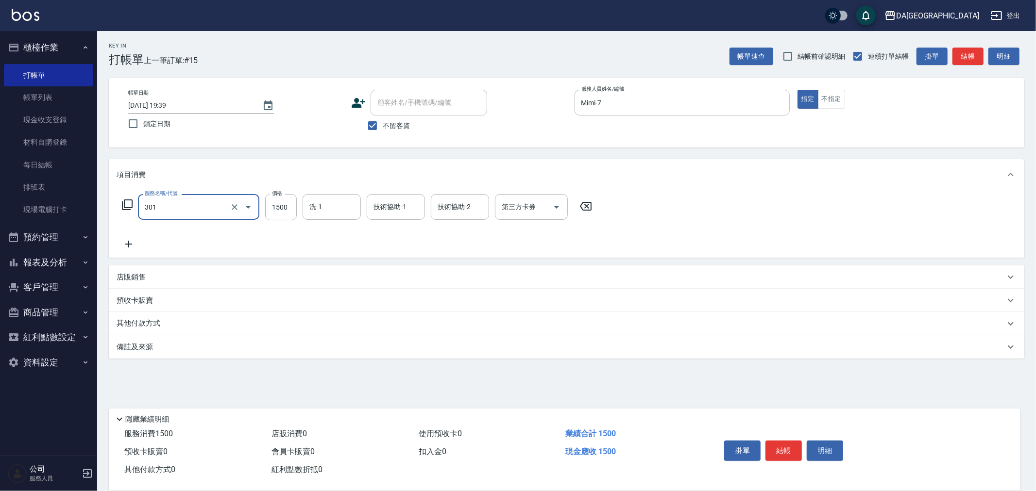
type input "燙髮(301)"
type input "2000"
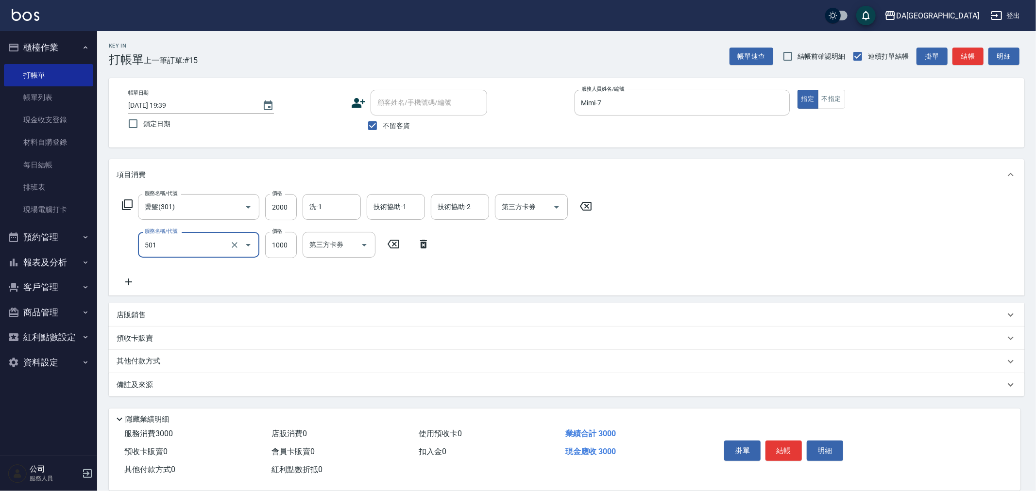
type input "染髮(501)"
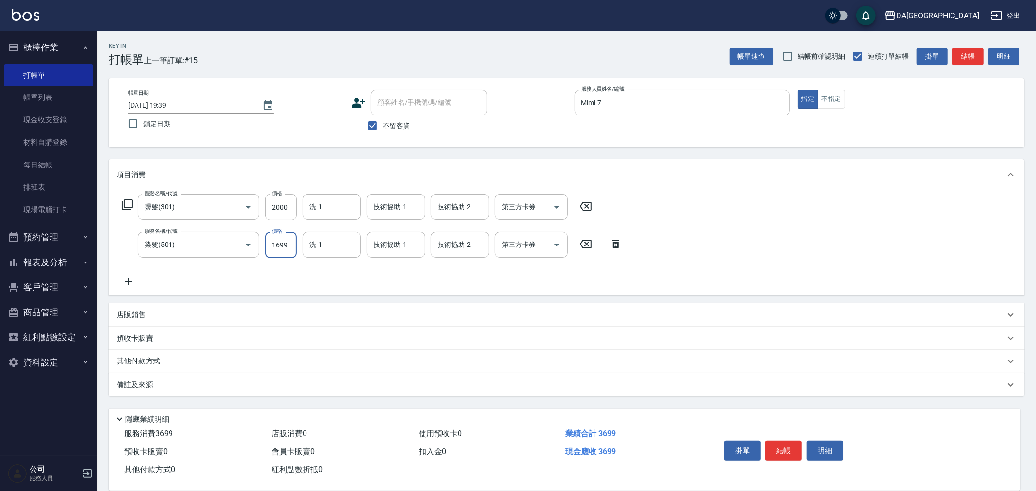
type input "1699"
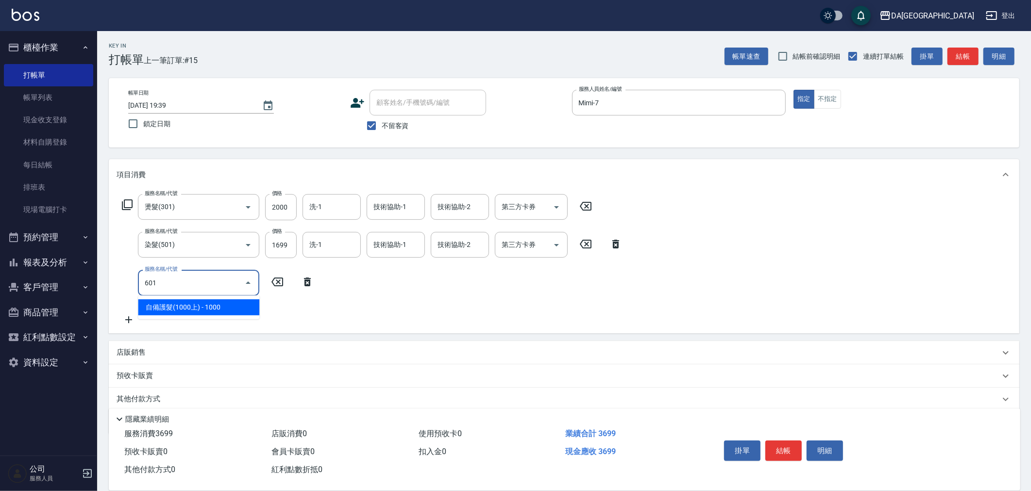
type input "自備護髮(1000上)(601)"
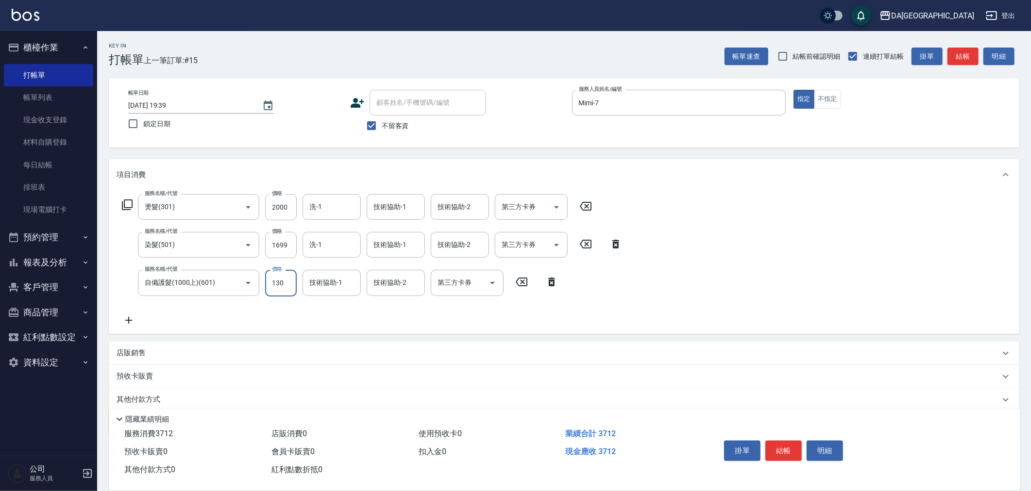
type input "1300"
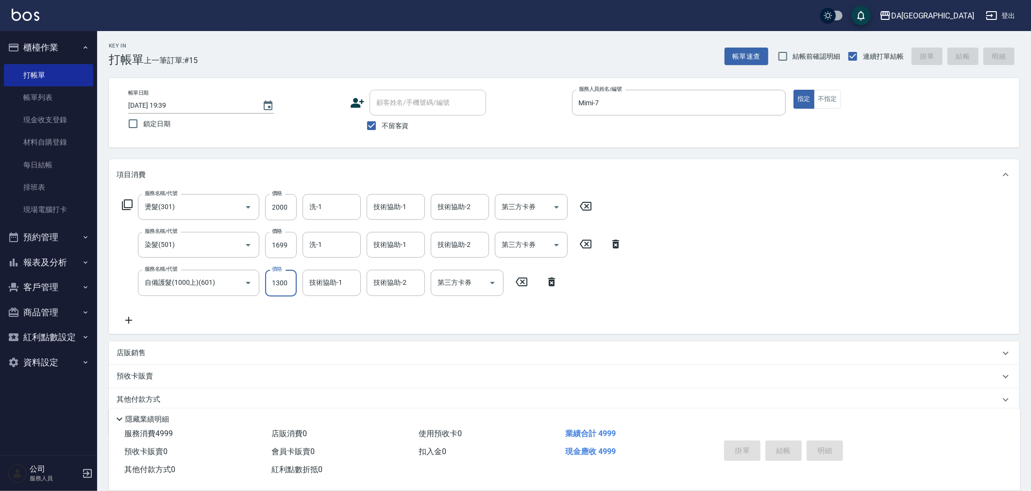
type input "[DATE] 19:40"
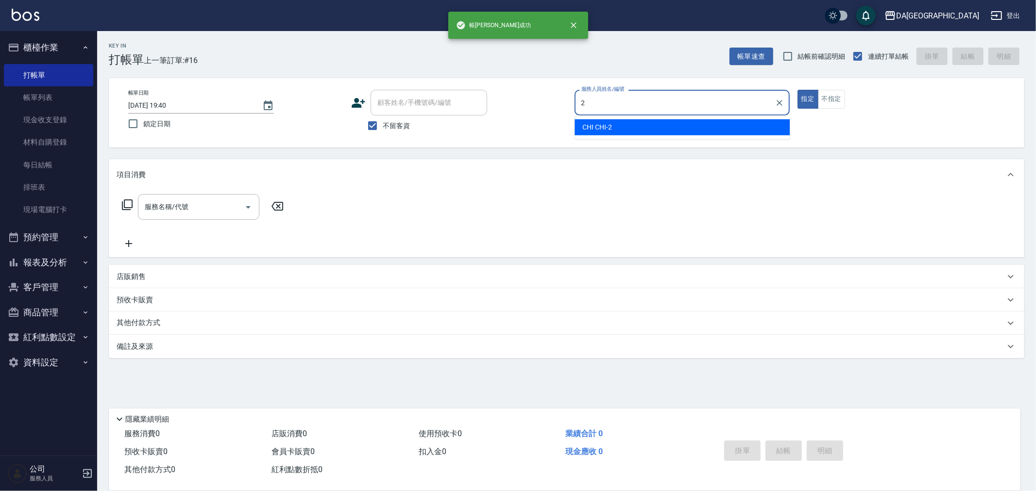
type input "CHI CHI-2"
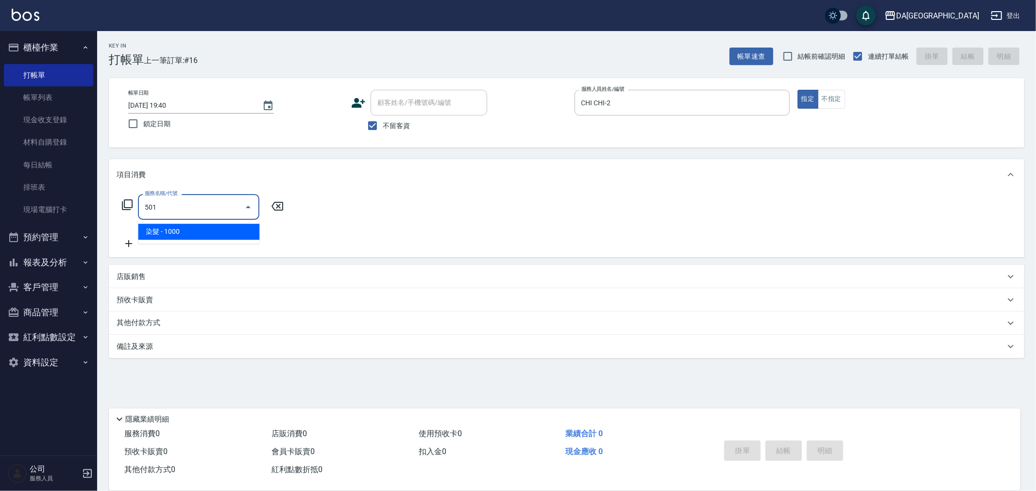
type input "染髮(501)"
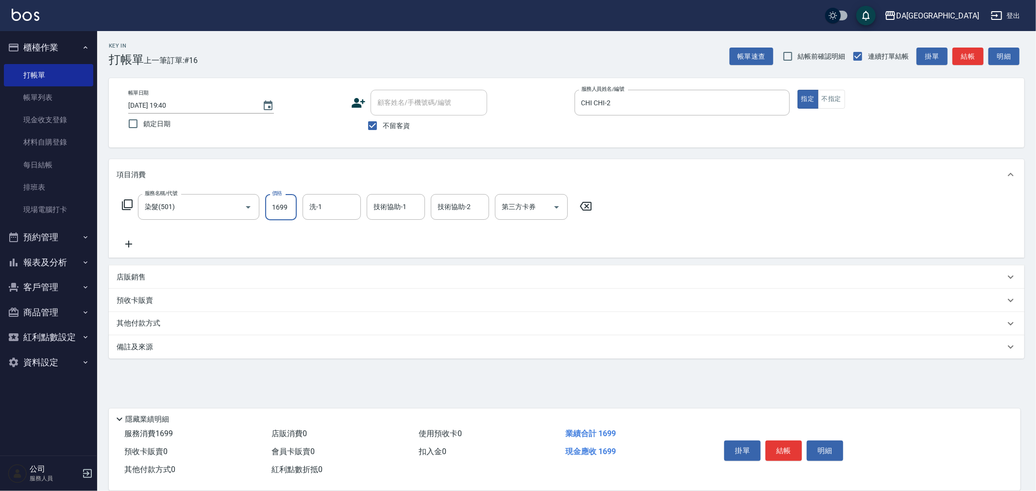
type input "1699"
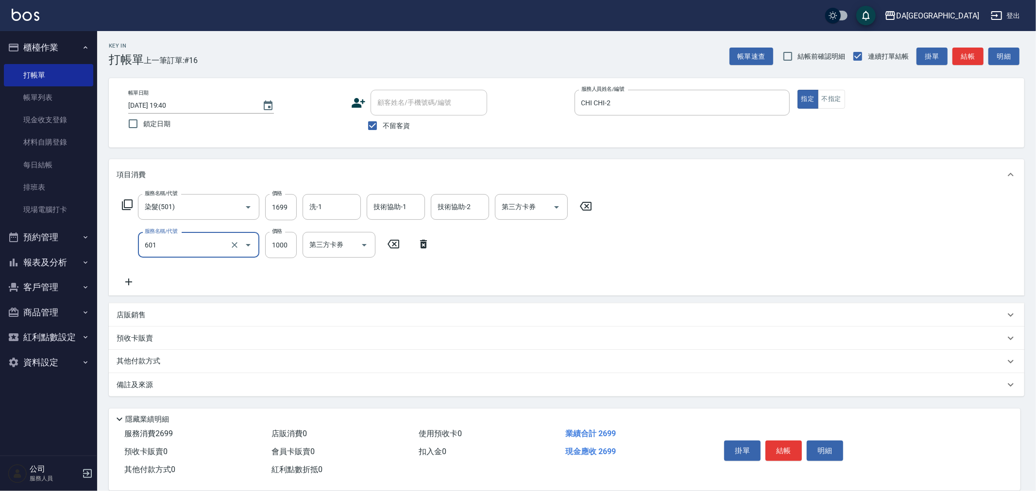
type input "自備護髮(1000上)(601)"
type input "1300"
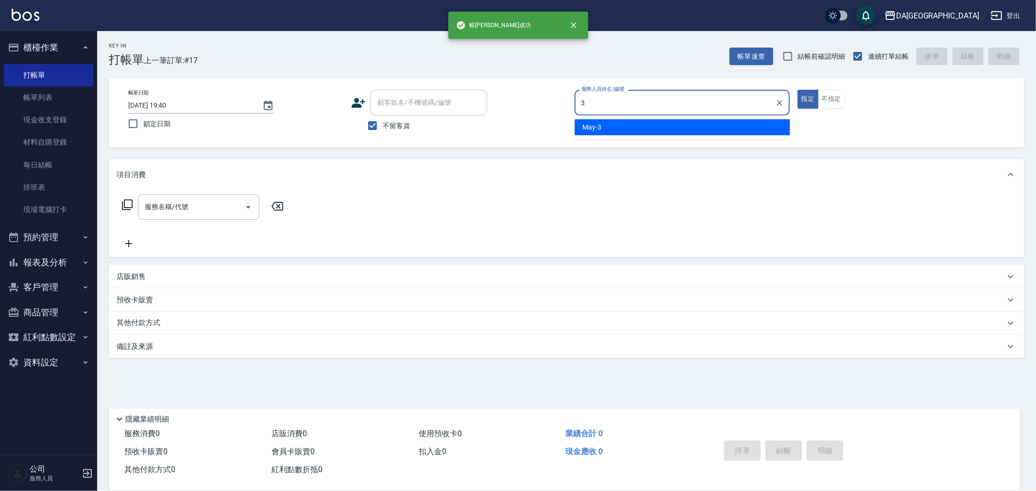
type input "May-3"
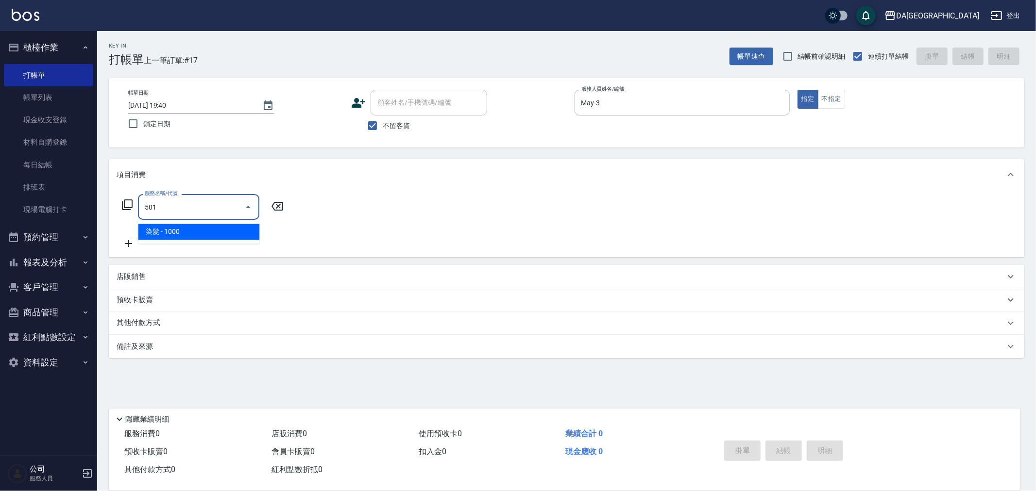
type input "染髮(501)"
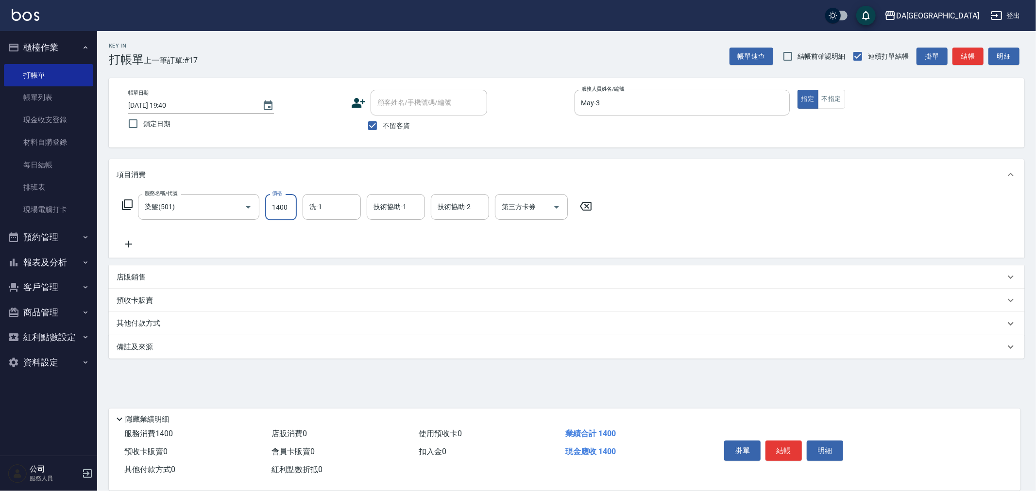
type input "1400"
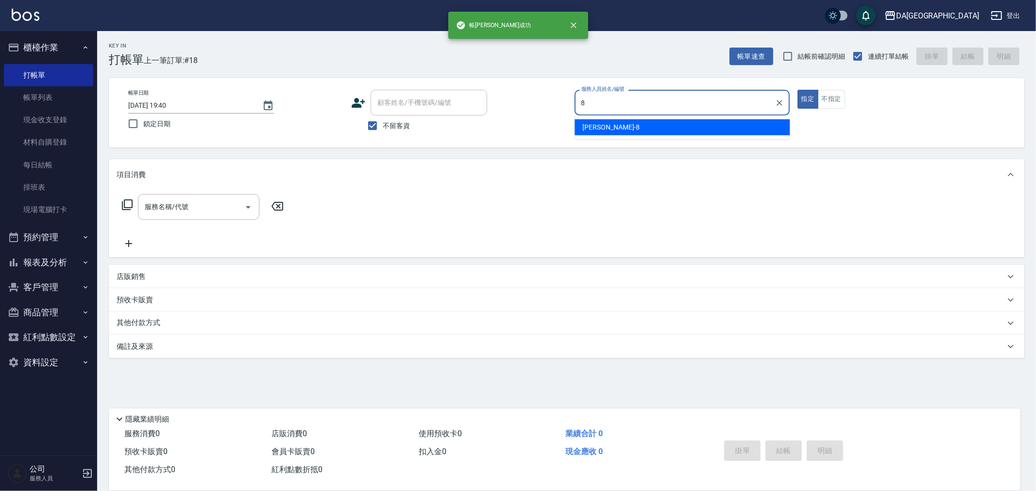
type input "[PERSON_NAME]-8"
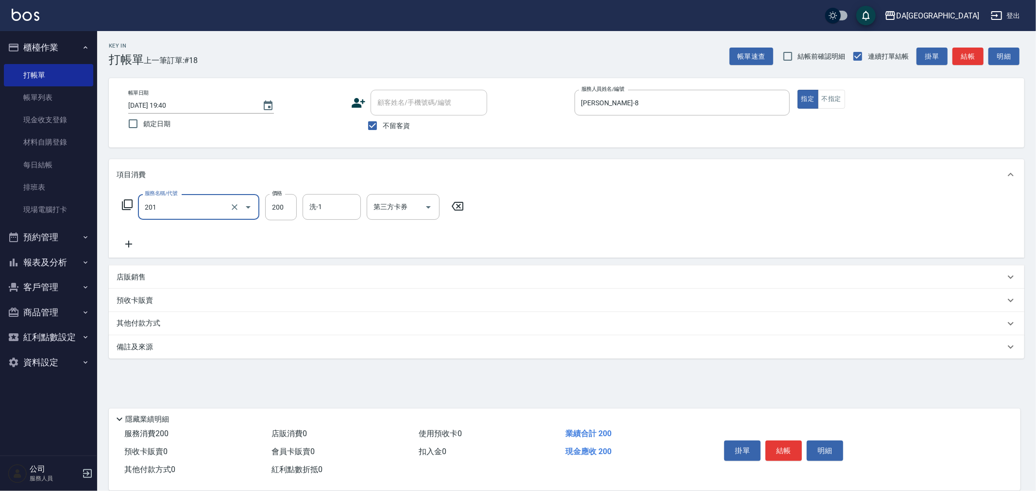
type input "洗髮(201)"
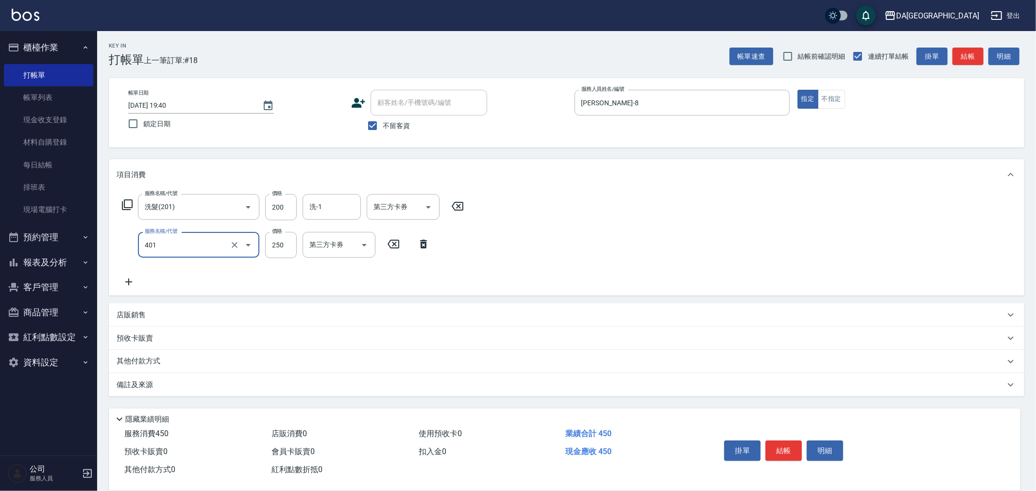
type input "剪髮(401)"
type input "400"
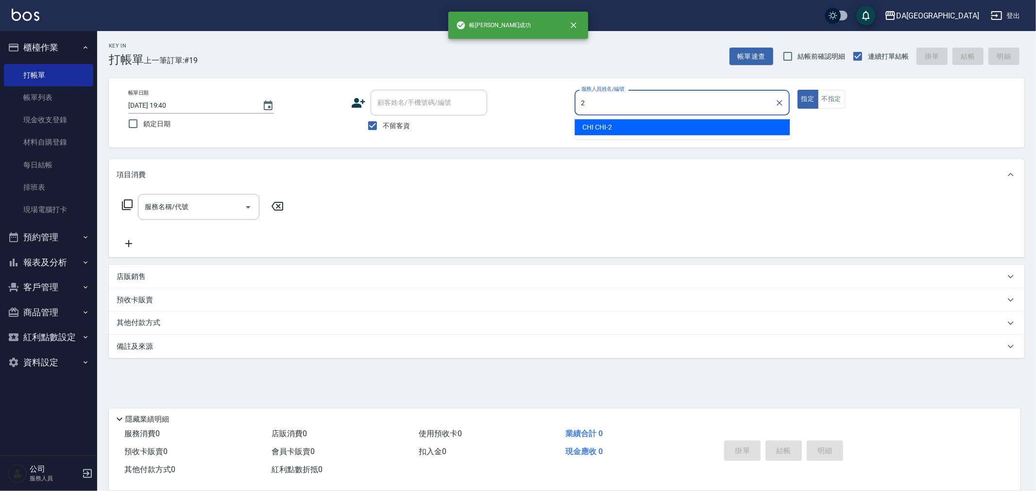
type input "CHI CHI-2"
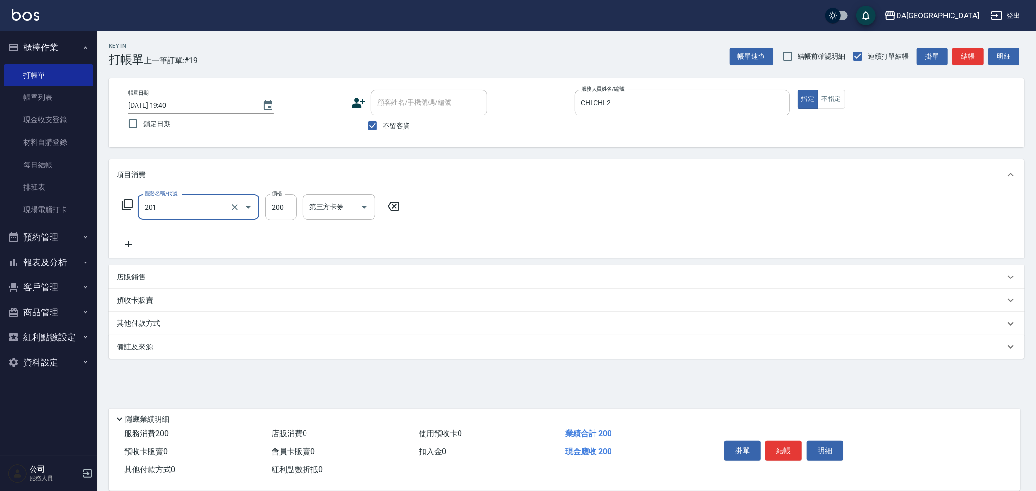
type input "洗髮(201)"
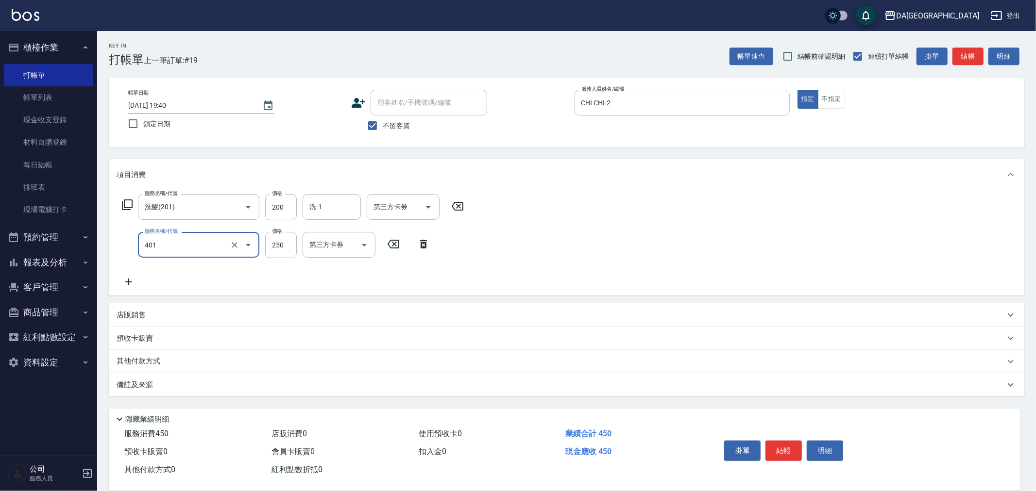
type input "剪髮(401)"
type input "450"
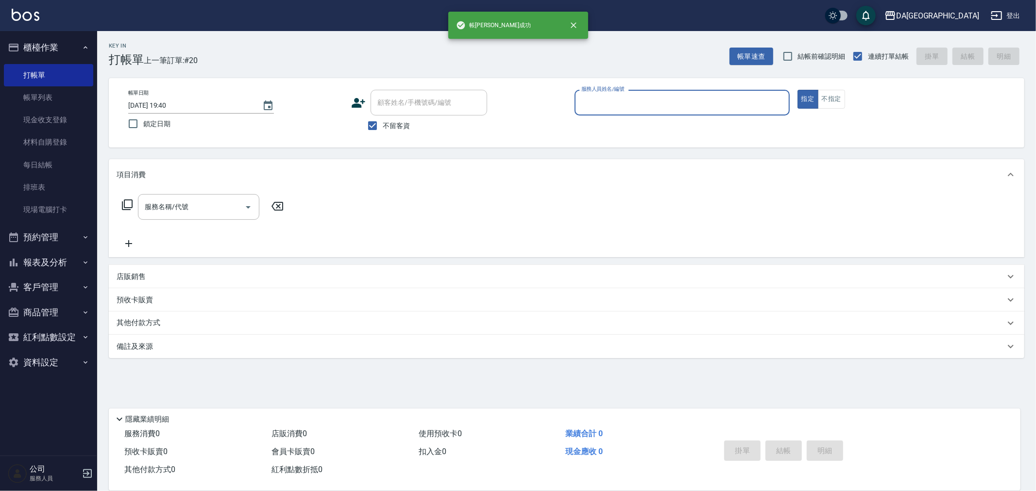
click at [52, 253] on button "報表及分析" at bounding box center [48, 262] width 89 height 25
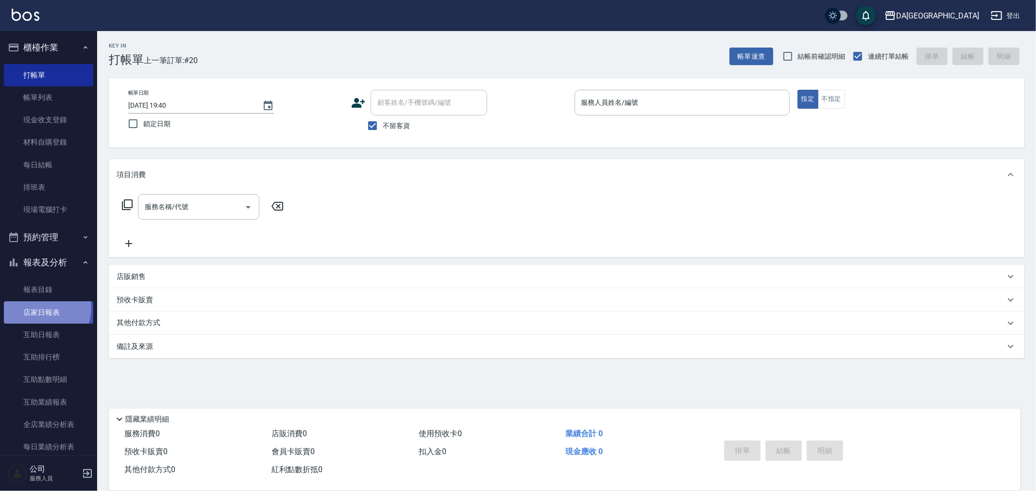
click at [41, 308] on link "店家日報表" at bounding box center [48, 313] width 89 height 22
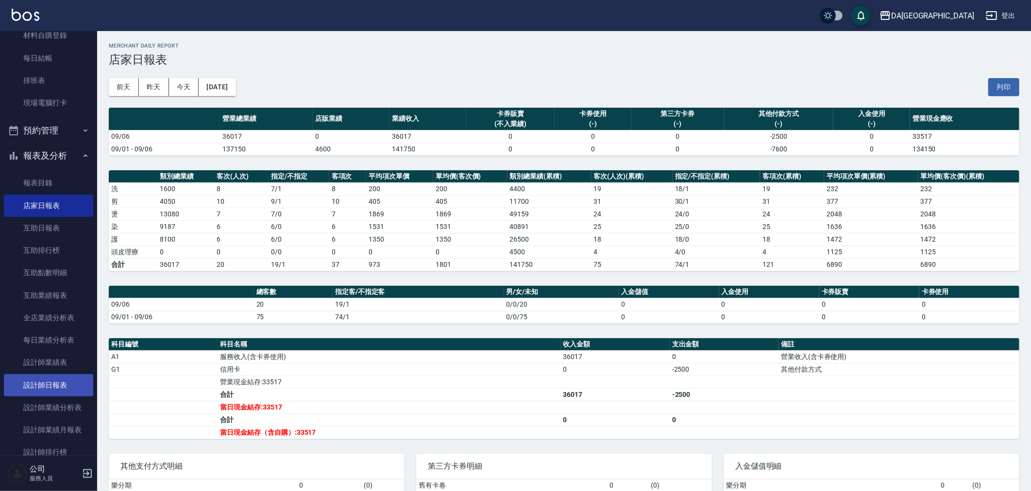
scroll to position [108, 0]
click at [56, 380] on link "設計師日報表" at bounding box center [48, 384] width 89 height 22
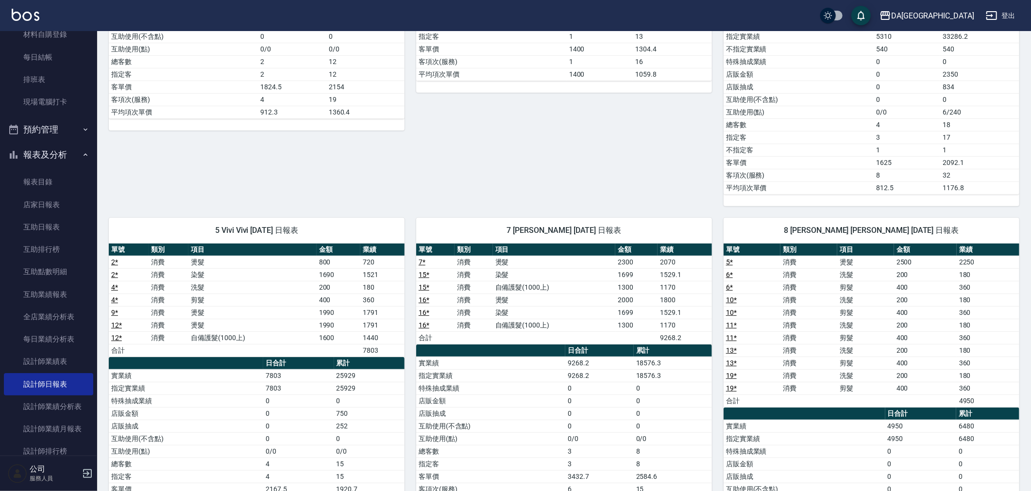
scroll to position [361, 0]
